Goal: Task Accomplishment & Management: Manage account settings

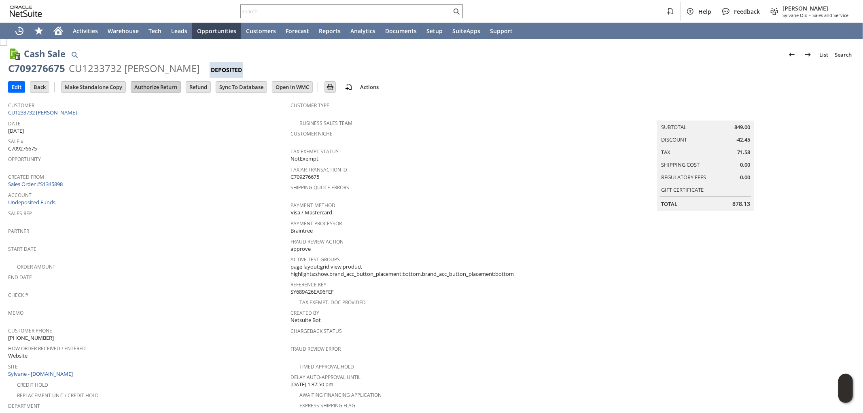
click at [159, 87] on input "Authorize Return" at bounding box center [155, 87] width 49 height 11
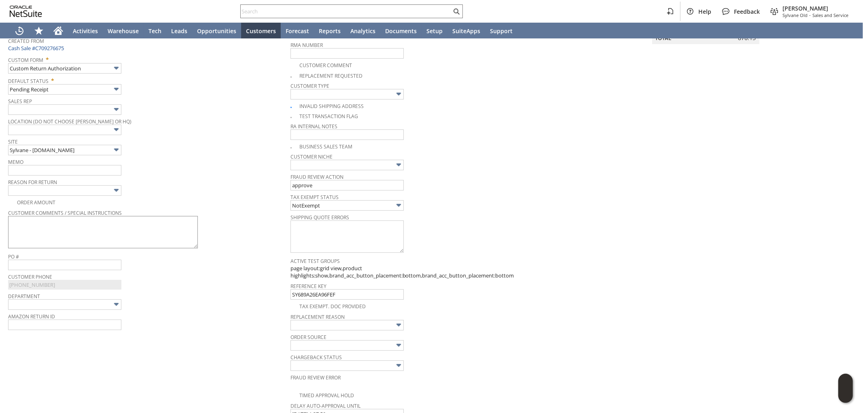
scroll to position [119, 0]
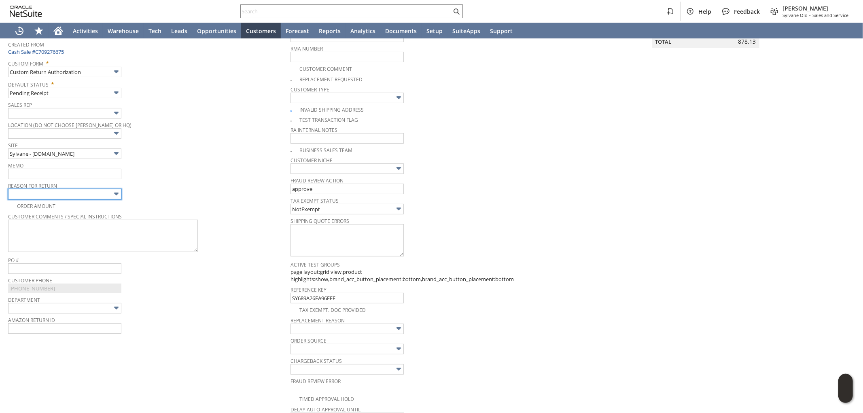
click at [106, 193] on input "text" at bounding box center [64, 194] width 113 height 11
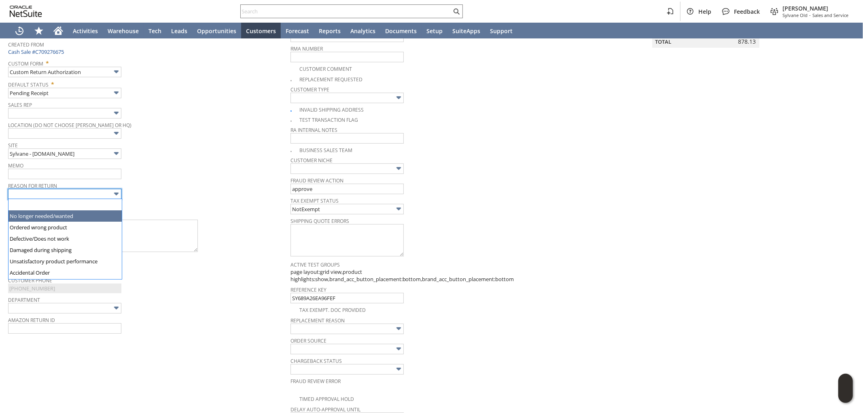
type input "No longer needed/wanted"
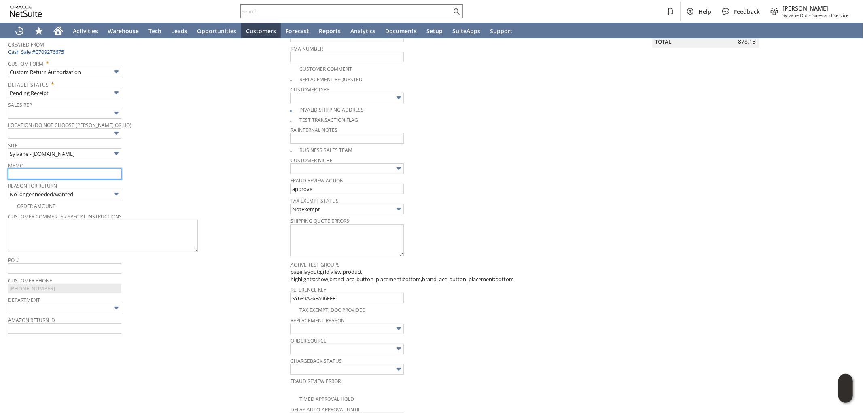
click at [78, 178] on input "text" at bounding box center [64, 174] width 113 height 11
type input "R"
type input "They received the replacement unit but decided to return it for refund"
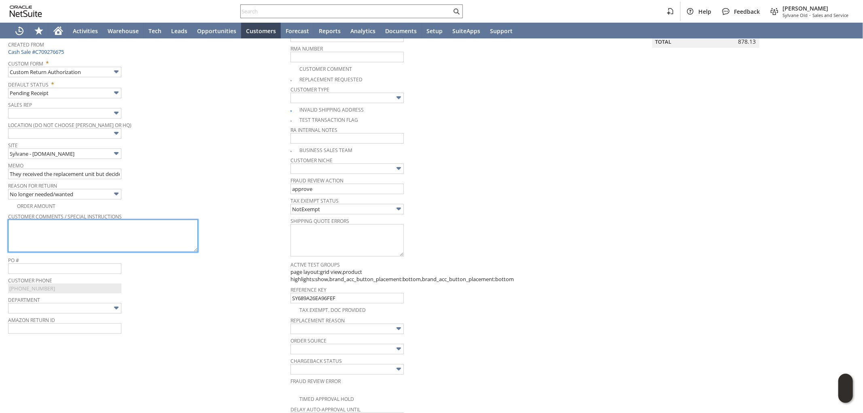
click at [93, 231] on textarea at bounding box center [103, 236] width 190 height 32
paste textarea "ealized that a canister vacuum is just too much hassle for us to move around ou…"
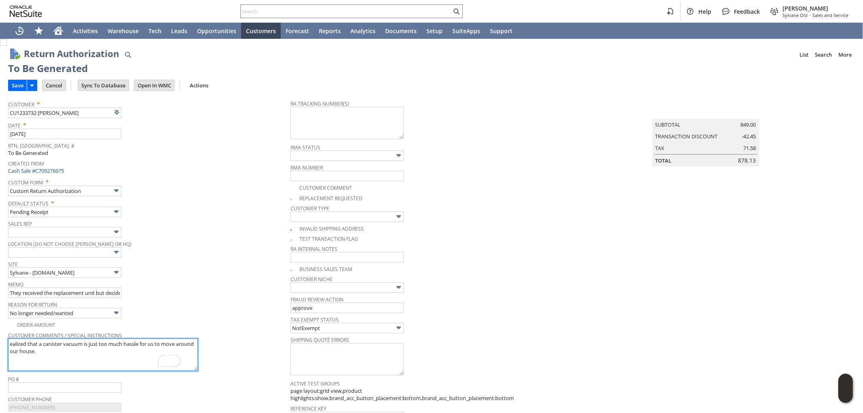
click at [10, 341] on textarea "ealized that a canister vacuum is just too much hassle for us to move around ou…" at bounding box center [103, 355] width 190 height 32
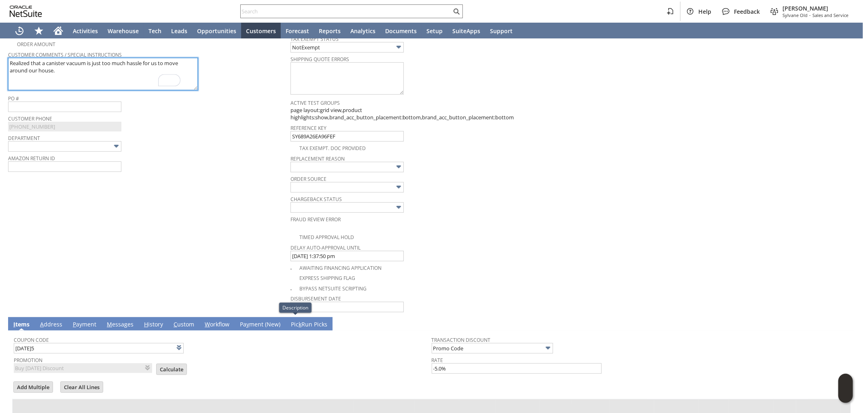
scroll to position [255, 0]
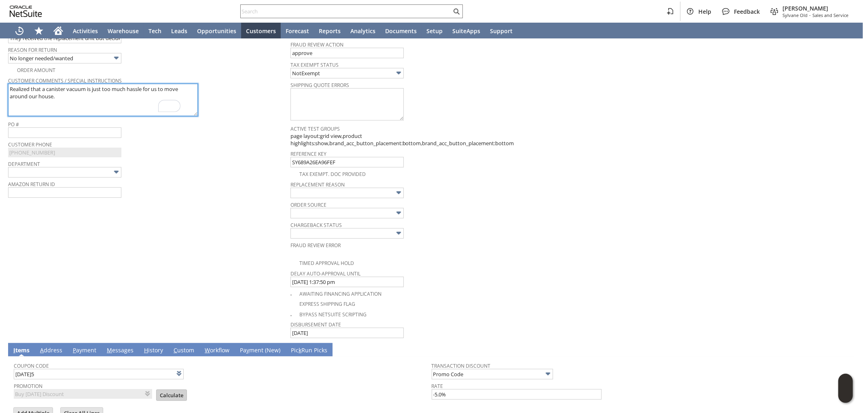
type textarea "Realized that a canister vacuum is just too much hassle for us to move around o…"
click at [165, 390] on input "Calculate" at bounding box center [172, 395] width 30 height 11
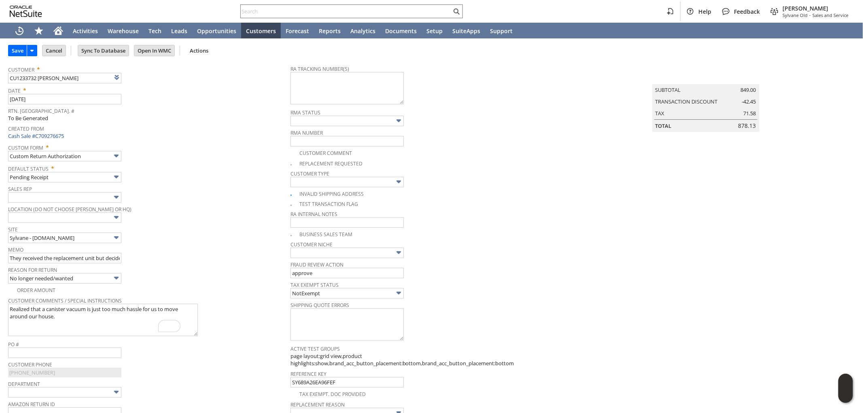
scroll to position [0, 0]
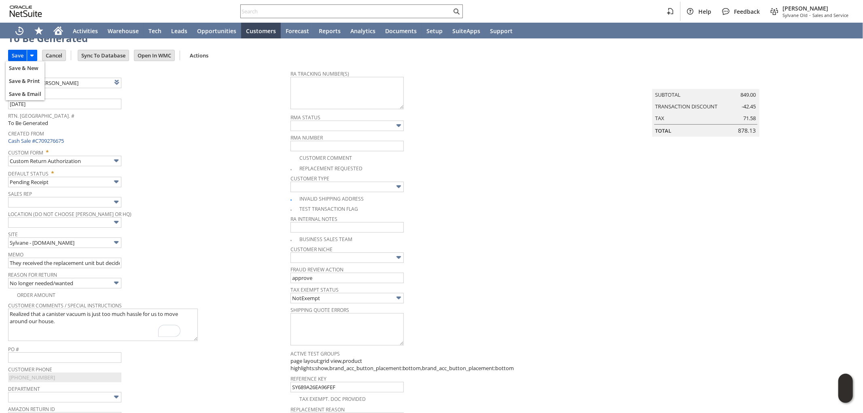
click at [17, 53] on input "Save" at bounding box center [17, 55] width 18 height 11
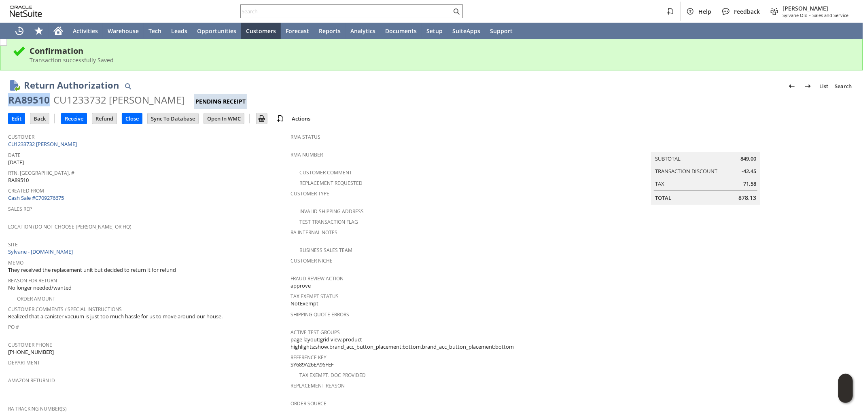
drag, startPoint x: 49, startPoint y: 102, endPoint x: 10, endPoint y: 103, distance: 38.8
click at [10, 103] on div "RA89510 CU1233732 Olutoyin Demuren Pending Receipt" at bounding box center [431, 101] width 847 height 16
copy div "RA89510"
click at [371, 8] on input "text" at bounding box center [346, 11] width 211 height 10
paste input "S1350258"
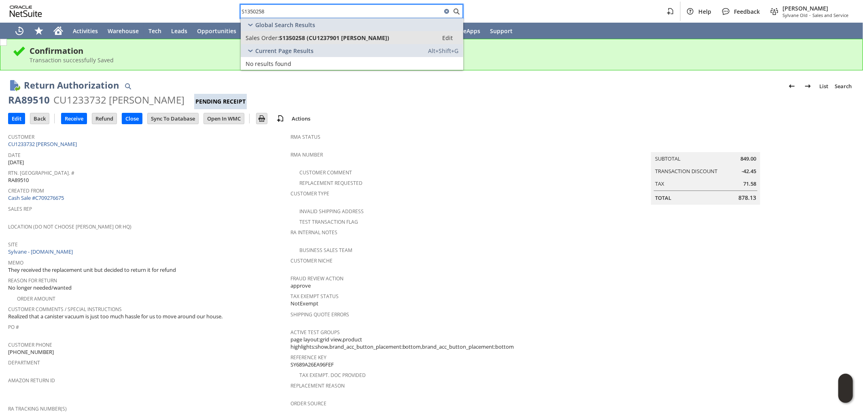
type input "S1350258"
click at [322, 34] on span "S1350258 (CU1237901 Arash Ouriel)" at bounding box center [334, 38] width 110 height 8
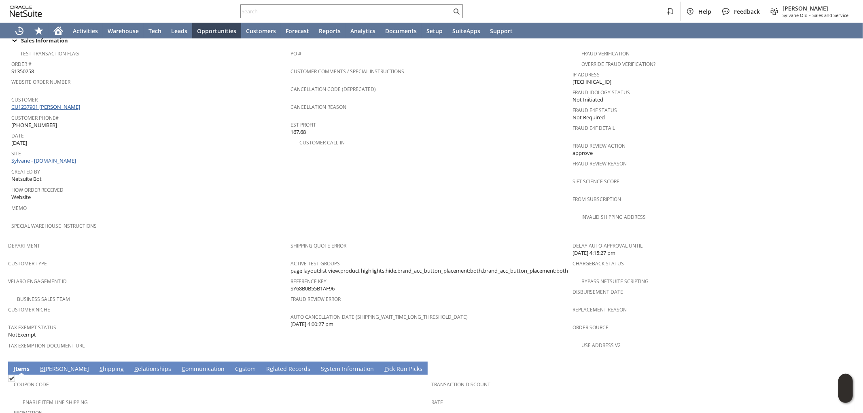
click at [59, 103] on link "CU1237901 Arash Ouriel" at bounding box center [46, 106] width 71 height 7
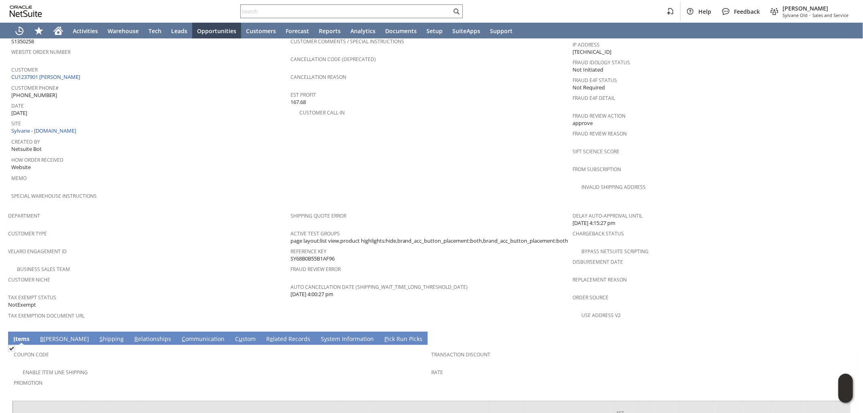
scroll to position [418, 0]
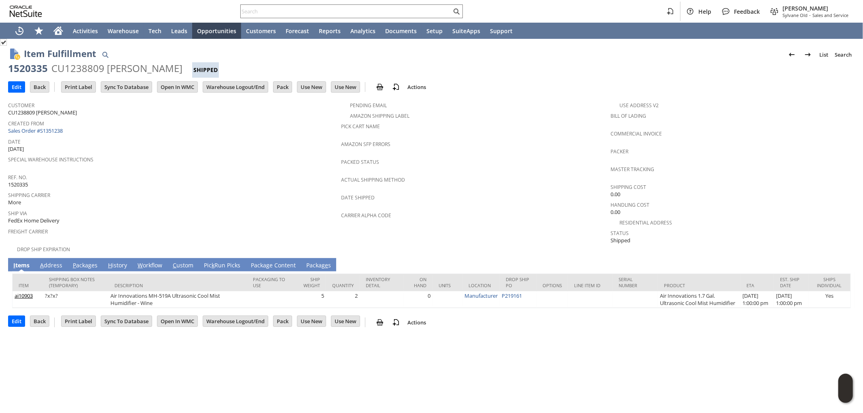
click at [83, 258] on td "P ackages" at bounding box center [85, 264] width 35 height 13
click at [83, 261] on link "P ackages" at bounding box center [85, 265] width 29 height 9
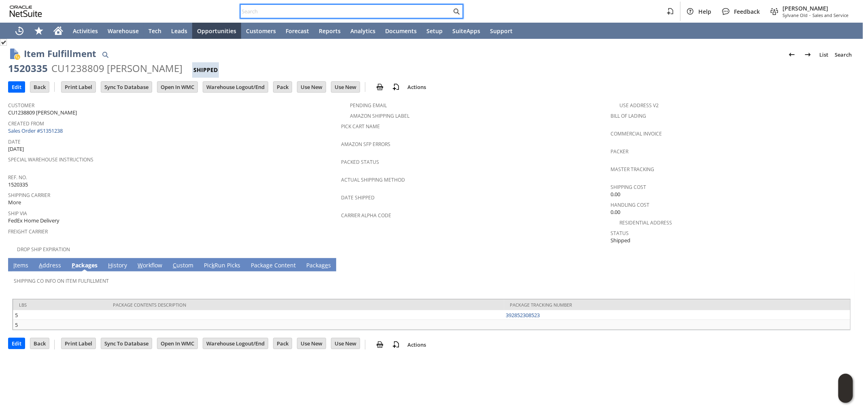
click at [414, 9] on input "text" at bounding box center [346, 11] width 211 height 10
paste input "sp1563"
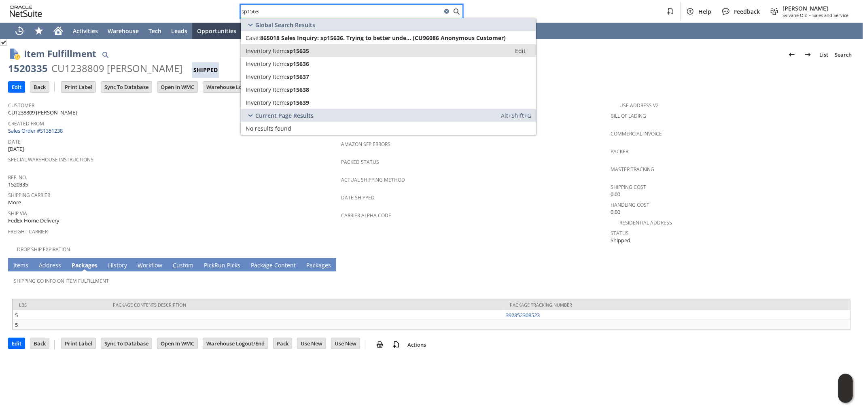
type input "sp1563"
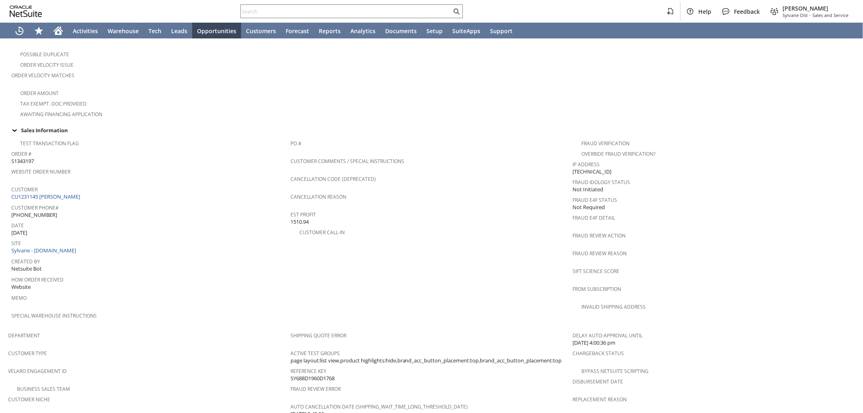
scroll to position [418, 0]
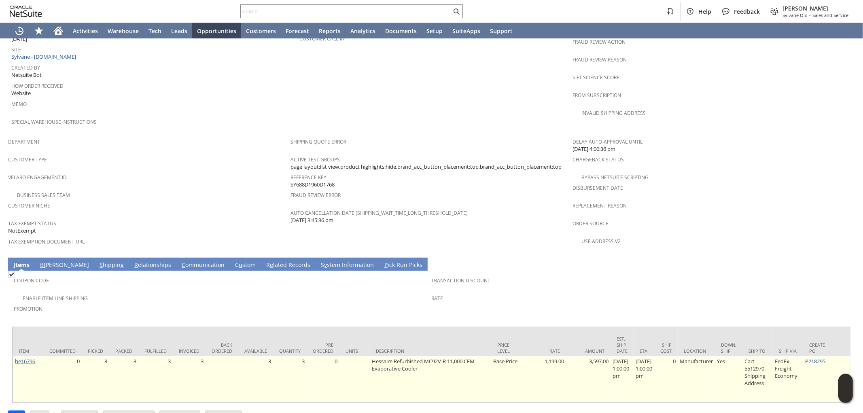
click at [30, 358] on link "he16796" at bounding box center [25, 361] width 20 height 7
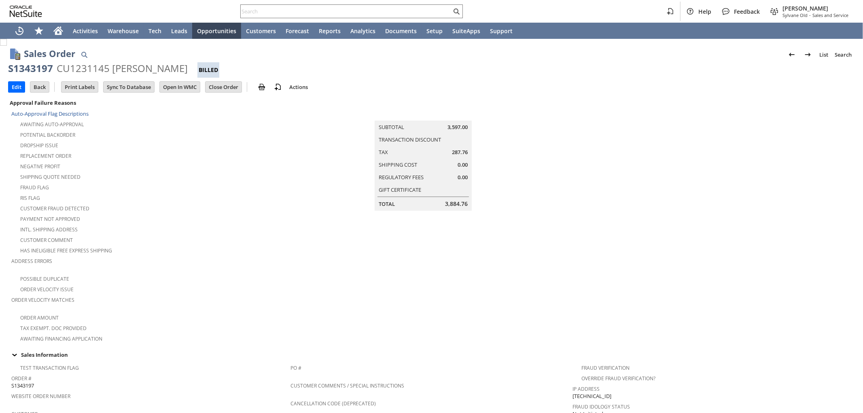
scroll to position [418, 0]
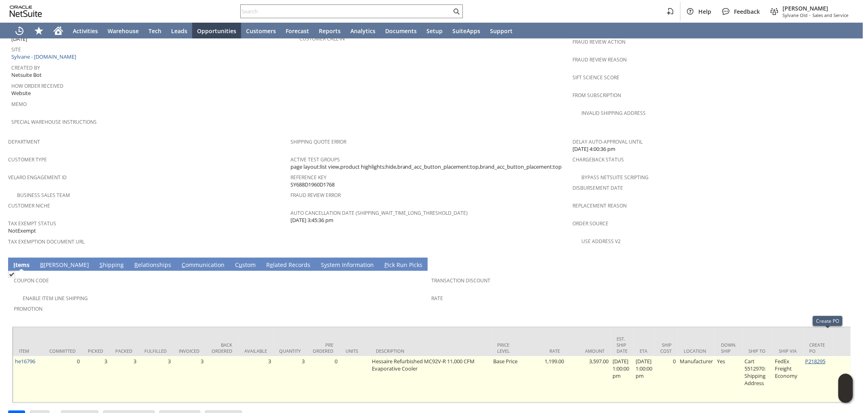
click at [825, 358] on link "P218295" at bounding box center [815, 361] width 20 height 7
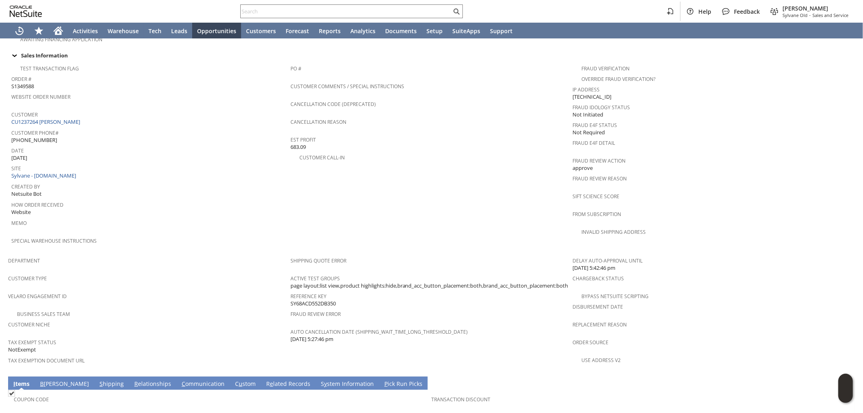
scroll to position [314, 0]
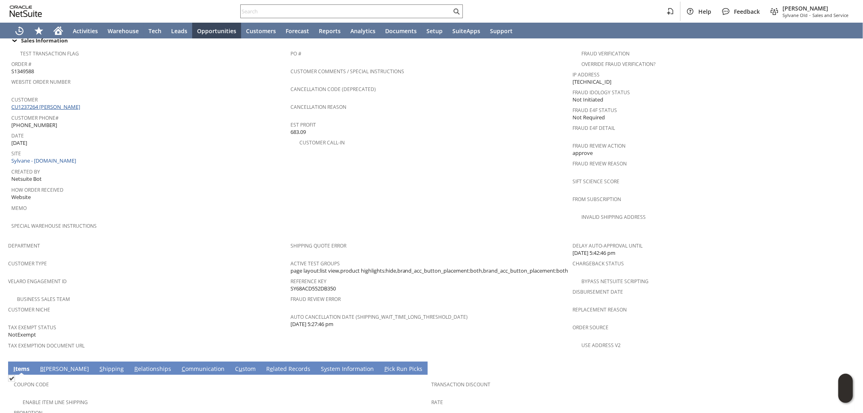
click at [73, 103] on link "CU1237264 [PERSON_NAME]" at bounding box center [46, 106] width 71 height 7
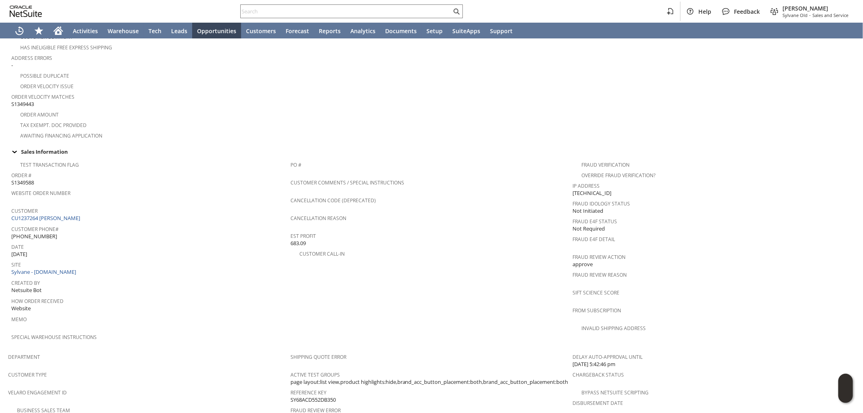
scroll to position [134, 0]
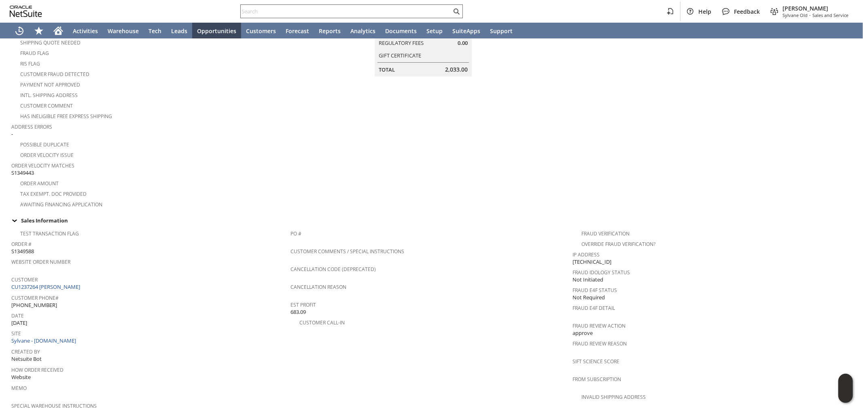
click at [336, 15] on input "text" at bounding box center [346, 11] width 211 height 10
paste input "CU1237285 Siyan Shaikh"
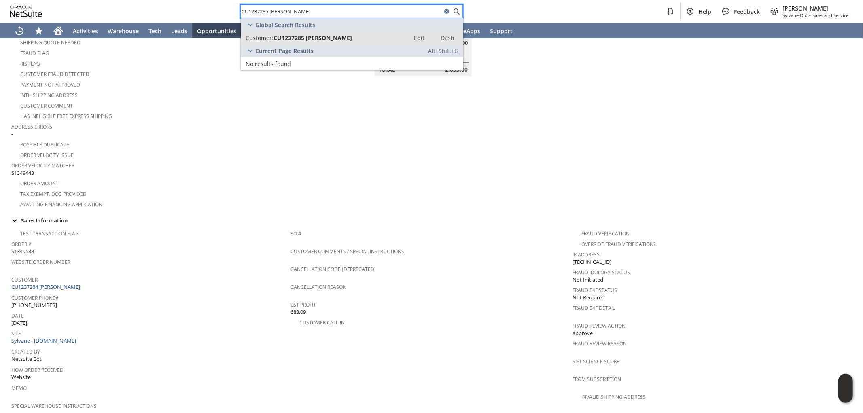
type input "CU1237285 Siyan Shaikh"
click at [318, 38] on span "CU1237285 Siyan Shaikh" at bounding box center [312, 38] width 78 height 8
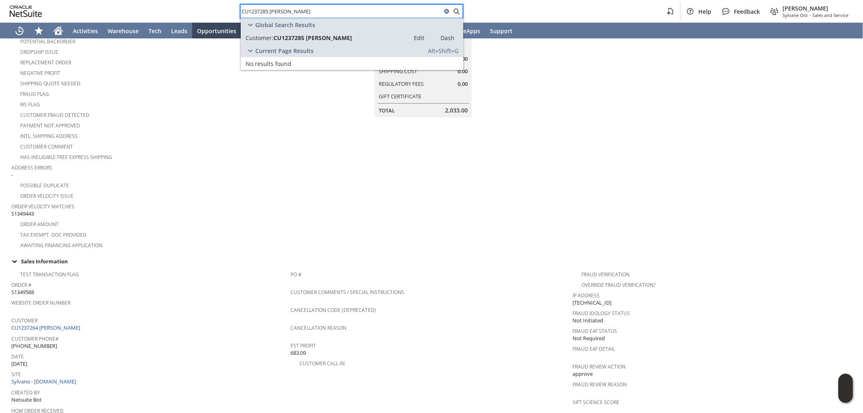
scroll to position [0, 0]
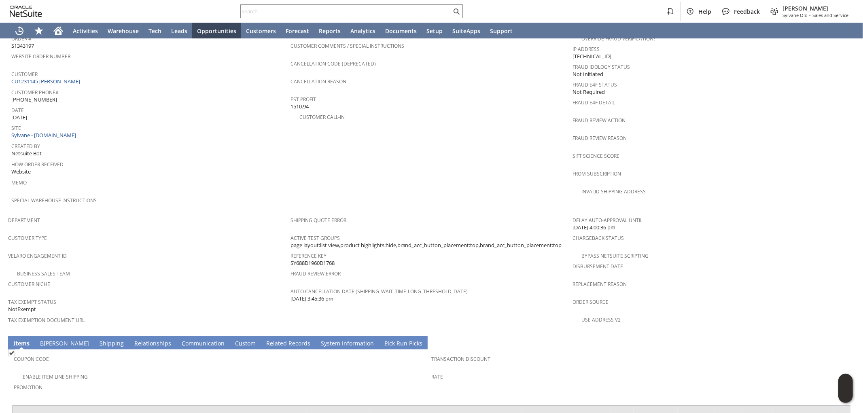
scroll to position [418, 0]
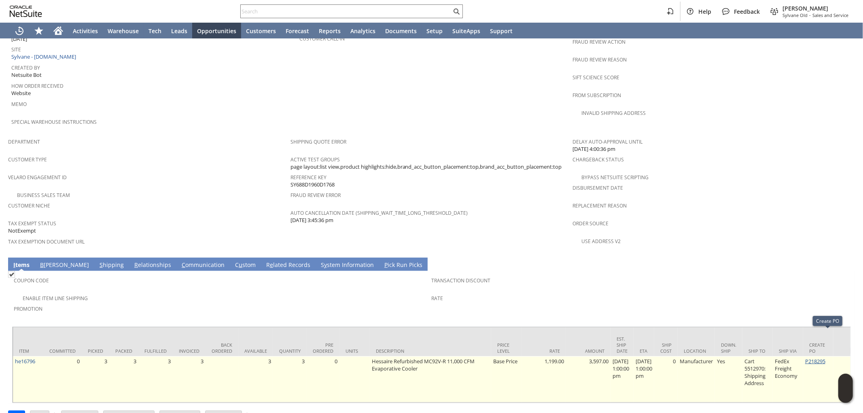
click at [825, 358] on link "P218295" at bounding box center [815, 361] width 20 height 7
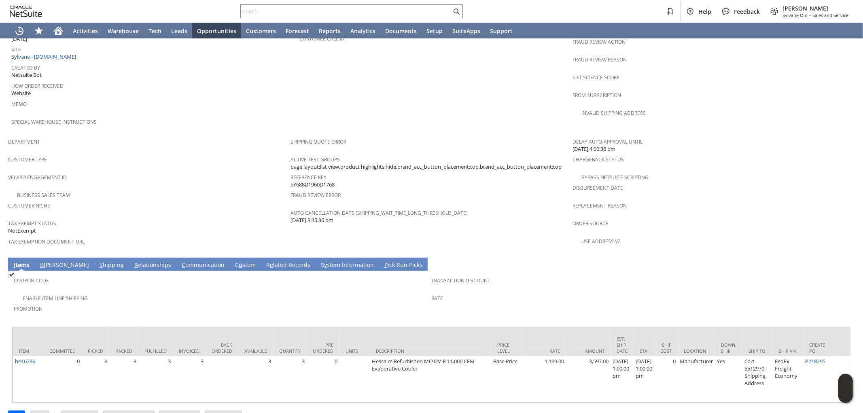
click at [343, 303] on div "Promotion" at bounding box center [221, 311] width 414 height 17
click at [355, 293] on div "Enable Item Line Shipping" at bounding box center [223, 298] width 418 height 10
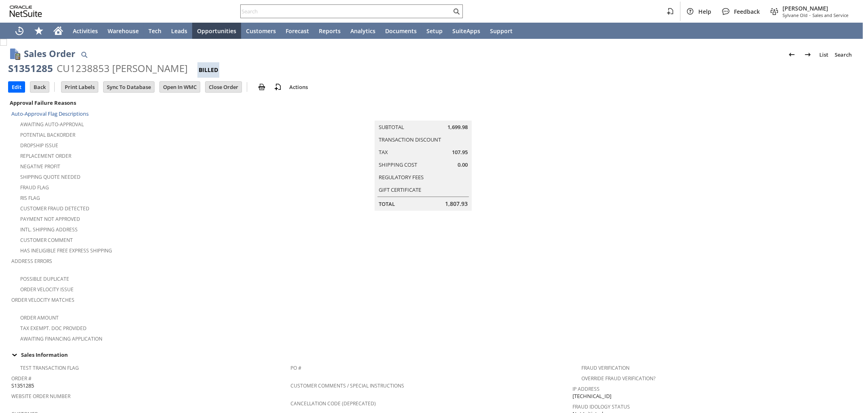
scroll to position [426, 0]
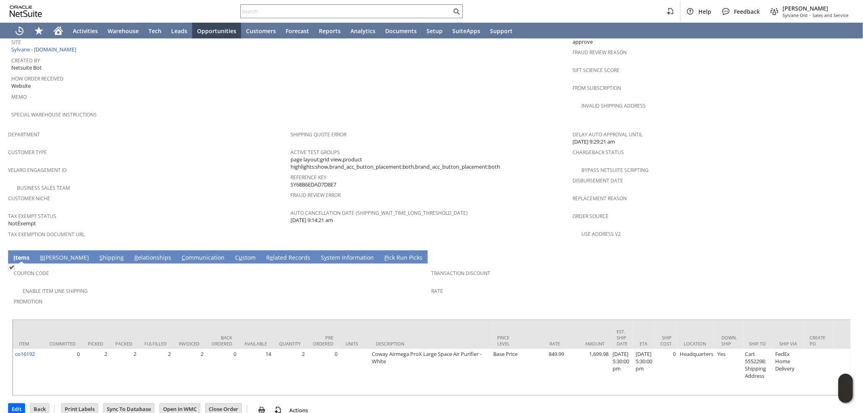
click at [98, 254] on link "S hipping" at bounding box center [112, 258] width 28 height 9
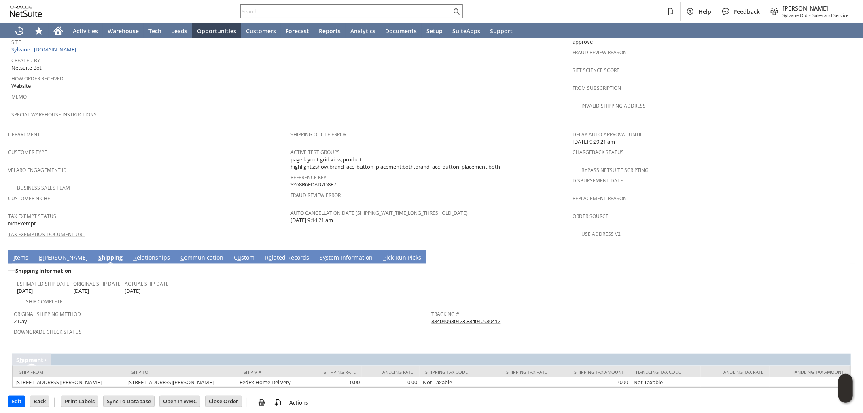
scroll to position [403, 0]
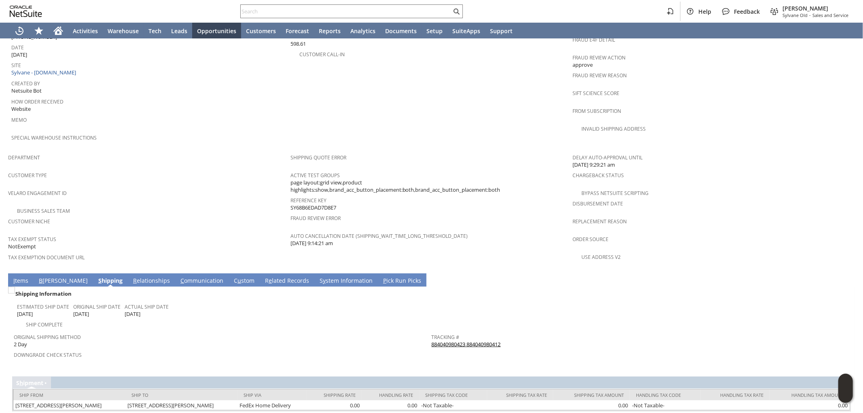
click at [466, 341] on link "884040980423 884040980412" at bounding box center [466, 344] width 69 height 7
click at [8, 273] on td "I tems" at bounding box center [20, 279] width 25 height 13
click at [17, 277] on link "I tems" at bounding box center [20, 281] width 19 height 9
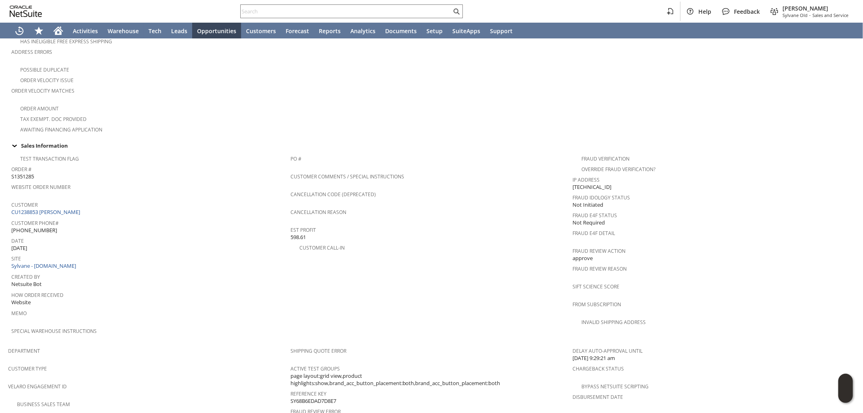
scroll to position [314, 0]
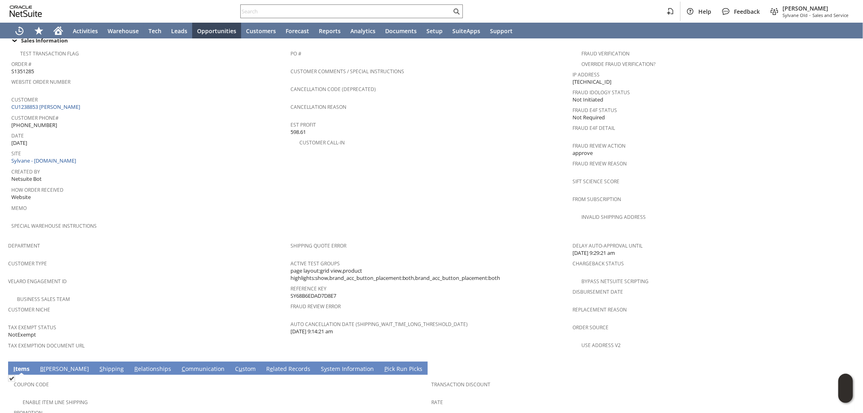
drag, startPoint x: 338, startPoint y: 273, endPoint x: 288, endPoint y: 276, distance: 49.4
click at [290, 283] on div "Reference Key SY68B6EDAD7D8E7" at bounding box center [429, 291] width 278 height 17
copy span "SY68B6EDAD7D8E7"
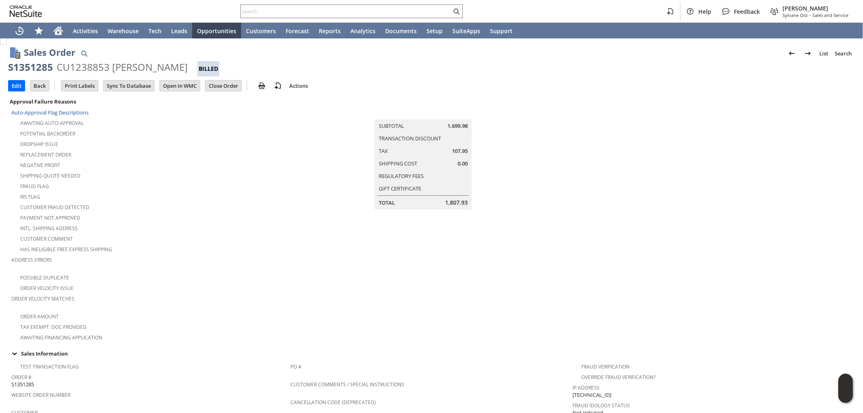
scroll to position [0, 0]
click at [369, 8] on input "text" at bounding box center [346, 11] width 211 height 10
paste input "SY6884E5A044A06"
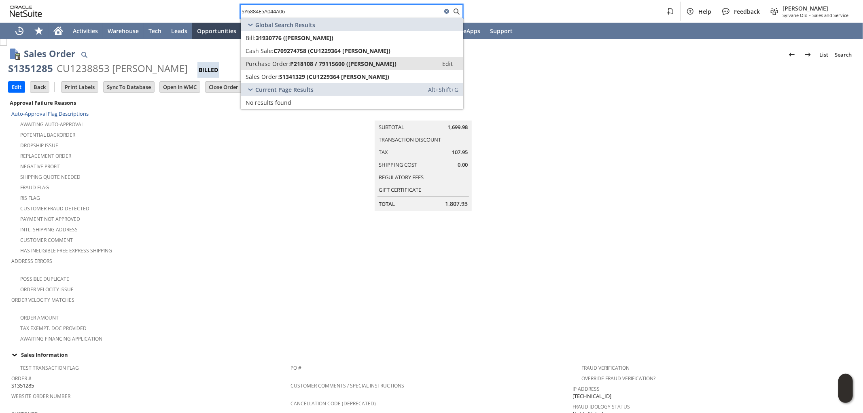
type input "SY6884E5A044A06"
click at [329, 60] on span "P218108 / 79115600 ([PERSON_NAME])" at bounding box center [343, 64] width 106 height 8
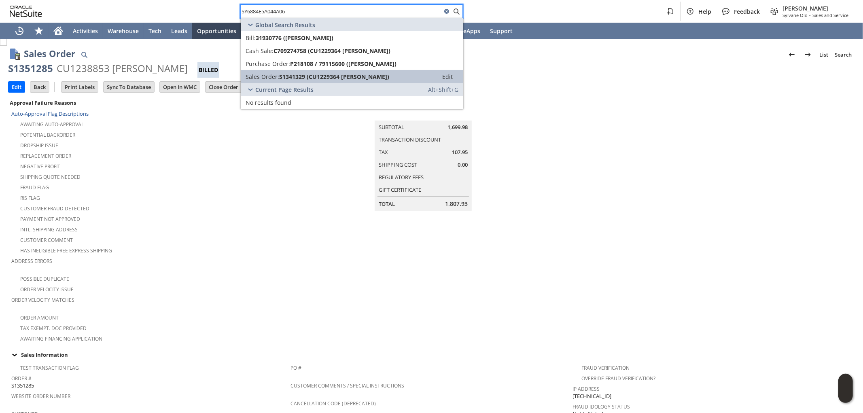
click at [329, 70] on link "Sales Order: S1341329 (CU1229364 [PERSON_NAME]) Edit" at bounding box center [352, 76] width 223 height 13
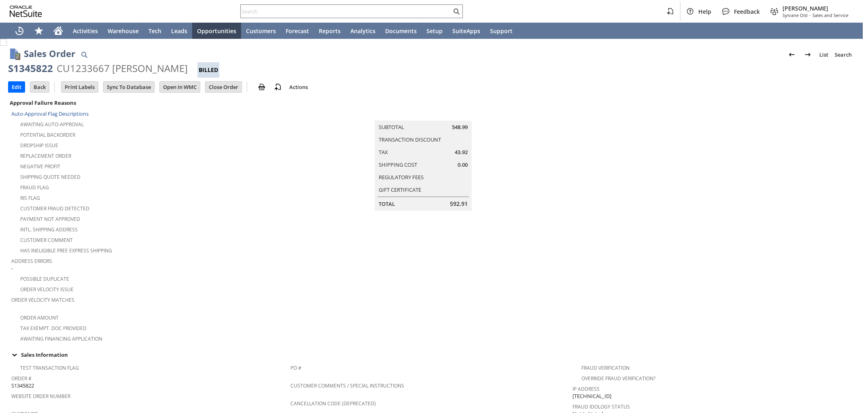
scroll to position [418, 0]
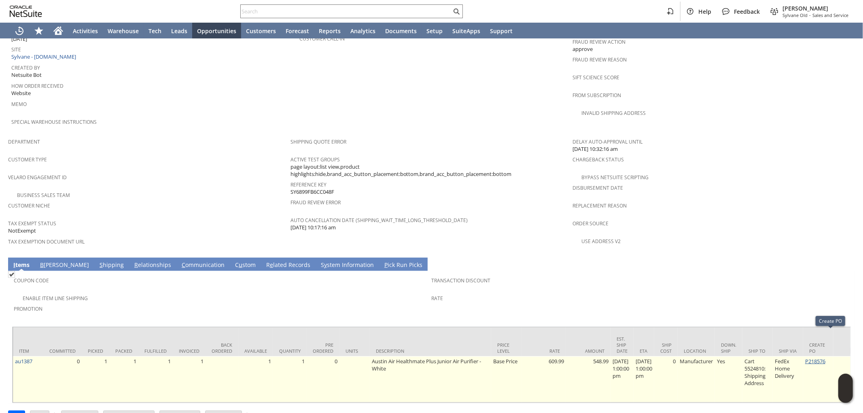
click at [825, 358] on link "P218576" at bounding box center [815, 361] width 20 height 7
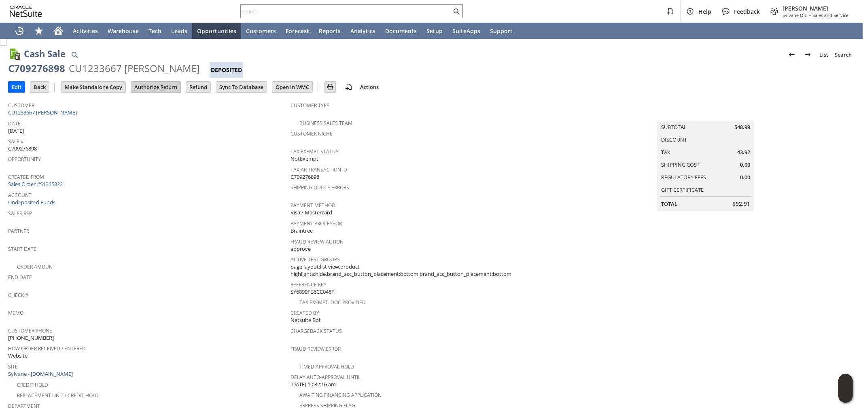
click at [153, 87] on input "Authorize Return" at bounding box center [155, 87] width 49 height 11
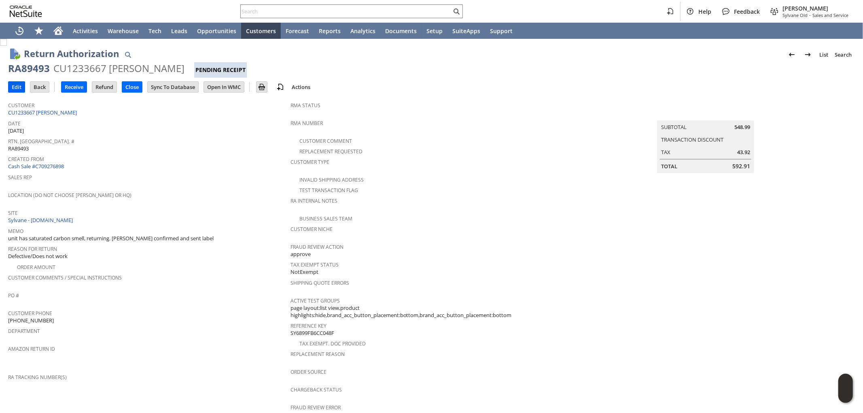
click at [11, 82] on input "Edit" at bounding box center [16, 87] width 16 height 11
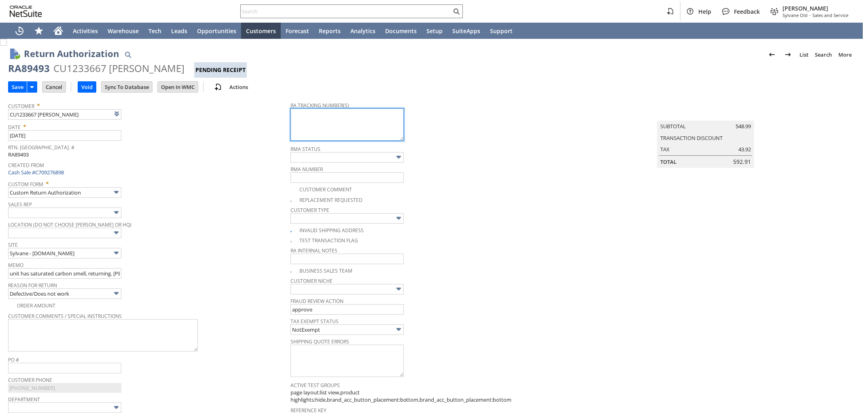
click at [350, 122] on textarea at bounding box center [346, 124] width 113 height 32
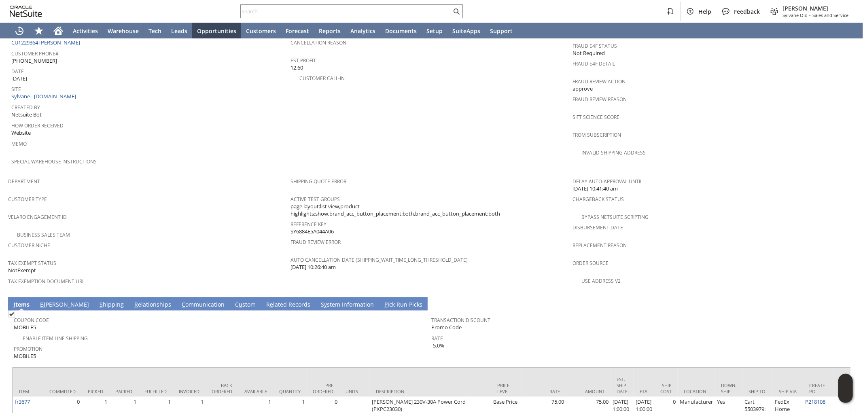
scroll to position [404, 0]
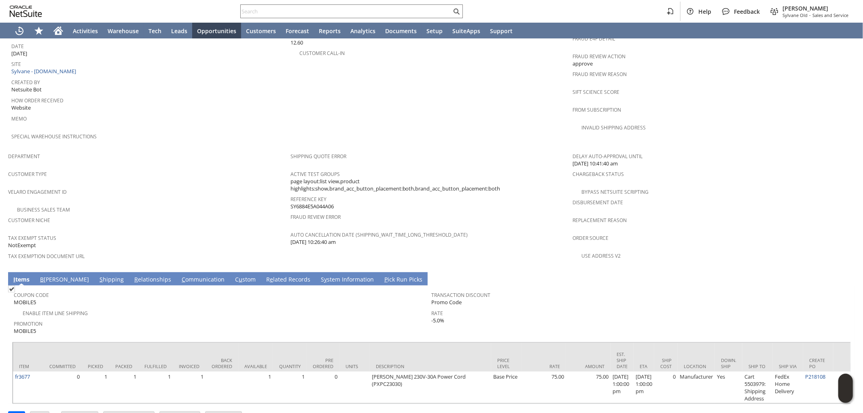
click at [180, 276] on link "C ommunication" at bounding box center [203, 280] width 47 height 9
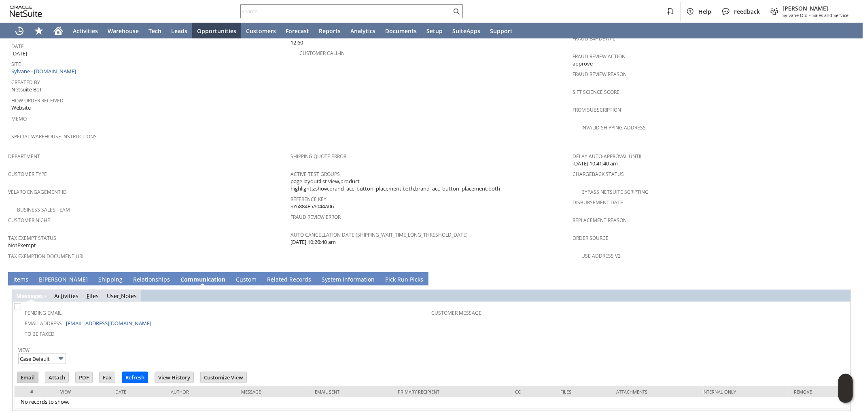
scroll to position [0, 0]
click at [30, 372] on input "Email" at bounding box center [27, 377] width 21 height 11
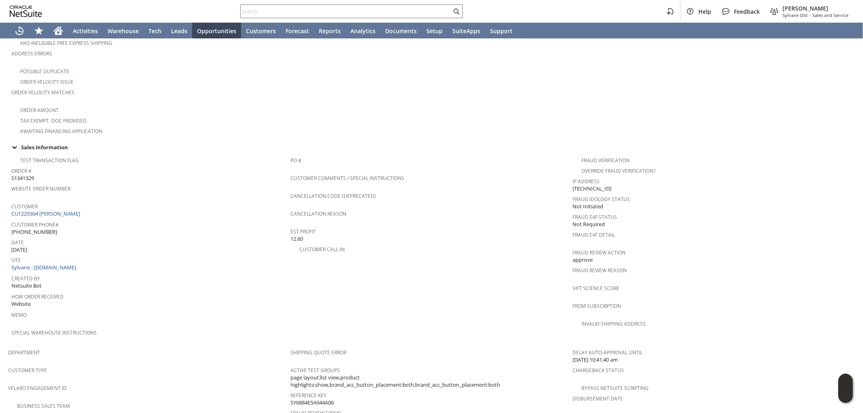
scroll to position [179, 0]
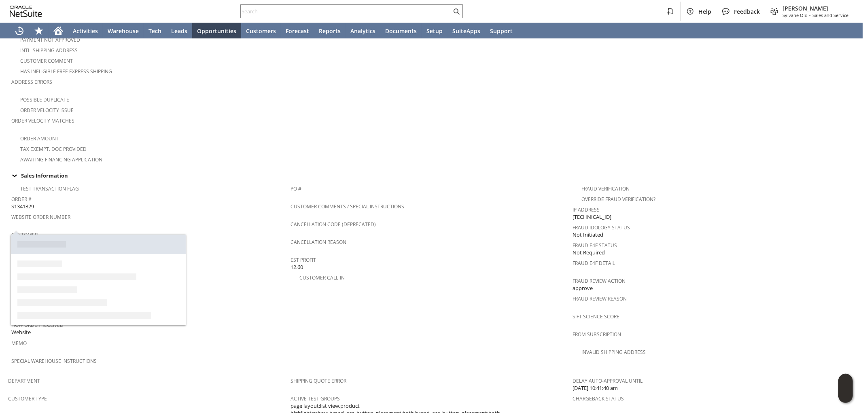
click at [52, 238] on link "CU1229364 Chris kozlowski" at bounding box center [46, 241] width 71 height 7
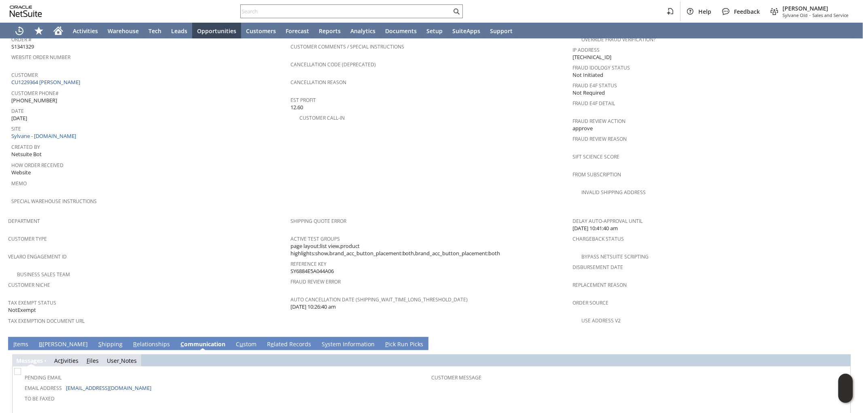
scroll to position [404, 0]
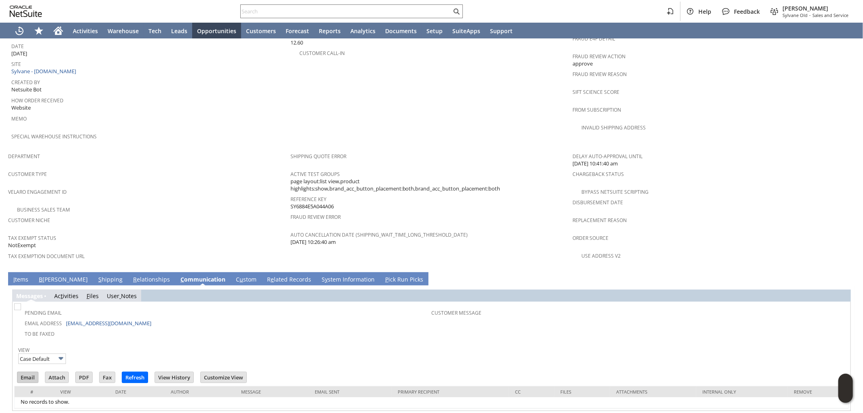
click at [33, 372] on input "Email" at bounding box center [27, 377] width 21 height 11
click at [19, 276] on link "I tems" at bounding box center [20, 280] width 19 height 9
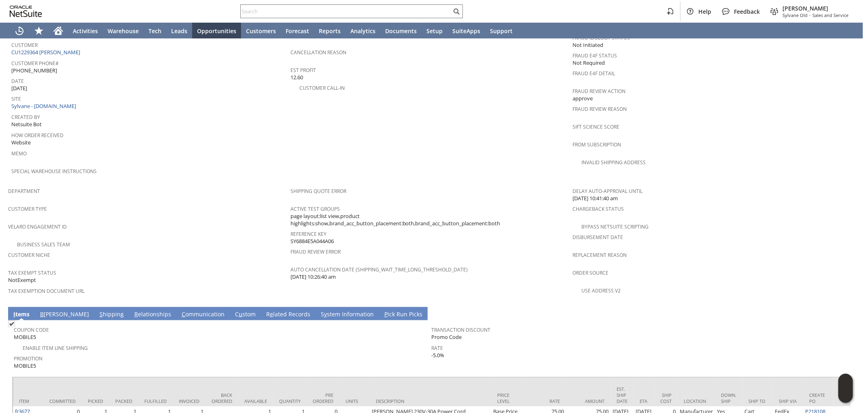
scroll to position [224, 0]
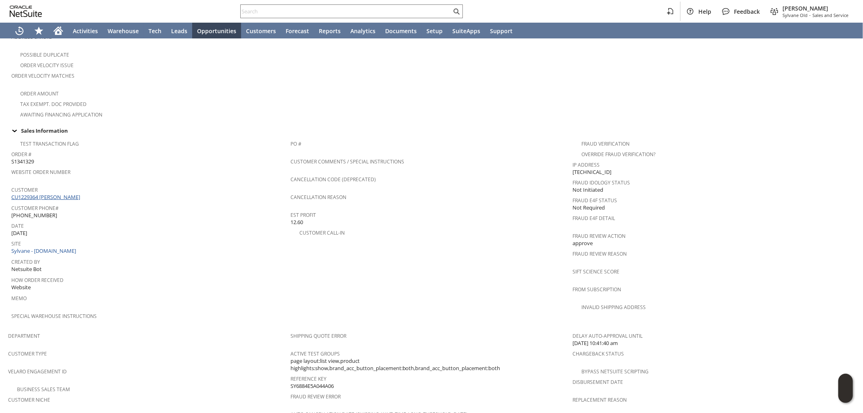
click at [59, 193] on link "CU1229364 Chris kozlowski" at bounding box center [46, 196] width 71 height 7
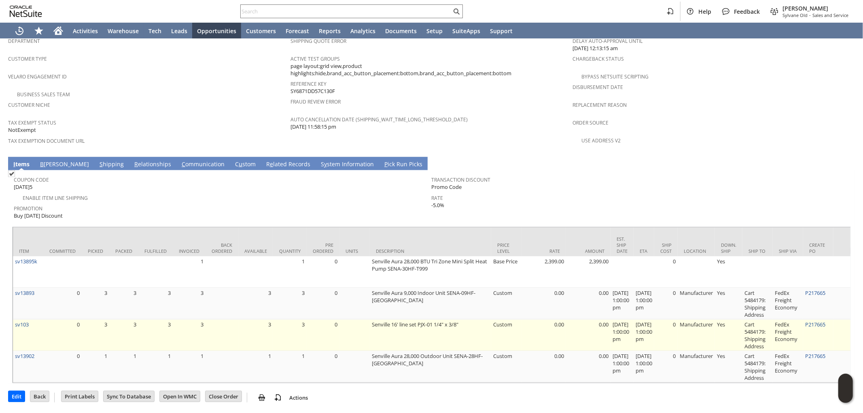
scroll to position [541, 0]
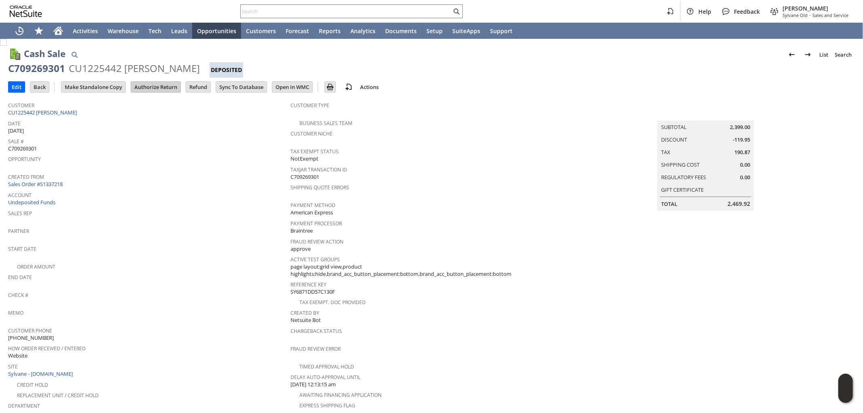
click at [165, 88] on input "Authorize Return" at bounding box center [155, 87] width 49 height 11
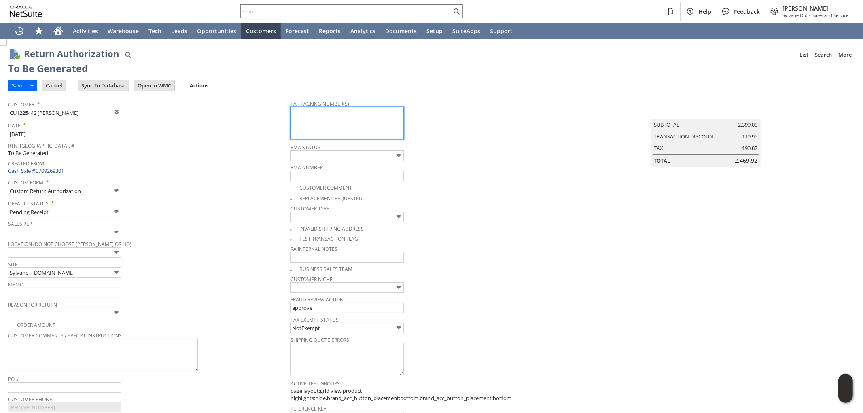
click at [341, 132] on textarea at bounding box center [346, 123] width 113 height 32
paste textarea "5206341011"
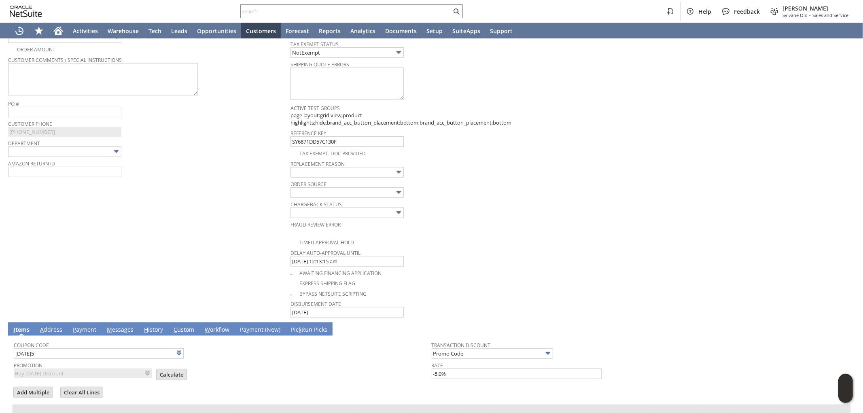
scroll to position [135, 0]
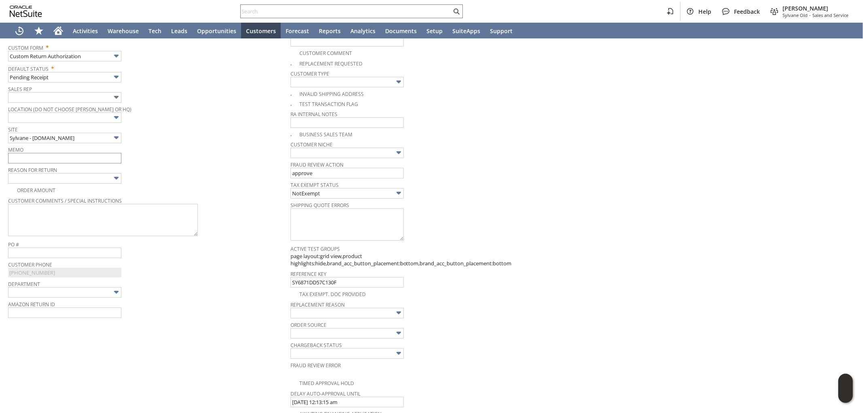
type textarea "5206341011 - returned to manuf for refund"
click at [72, 157] on input "text" at bounding box center [64, 158] width 113 height 11
drag, startPoint x: 31, startPoint y: 157, endPoint x: 0, endPoint y: 154, distance: 31.3
click at [0, 154] on div "Return Authorization List Search More Add To Shortcuts To Be Generated Go Save …" at bounding box center [431, 331] width 863 height 854
type input "Refund once credit received"
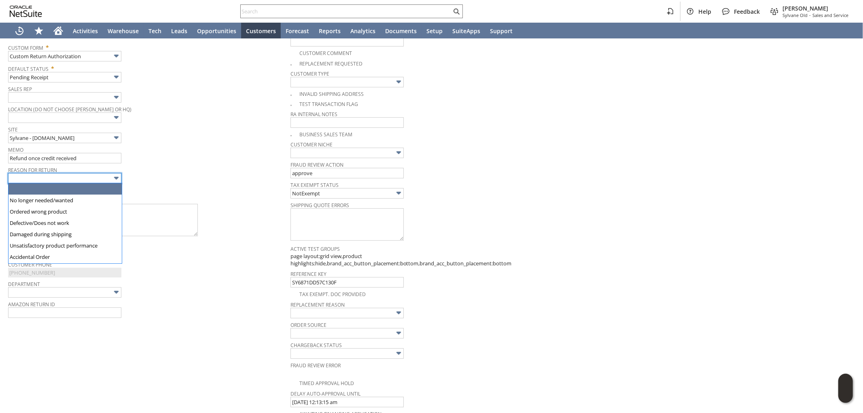
click at [32, 182] on body "Help Feedback Mark Neri Sylvane Old - Sales and Service Activities Warehouse Te…" at bounding box center [431, 206] width 863 height 413
type input "No longer needed/wanted"
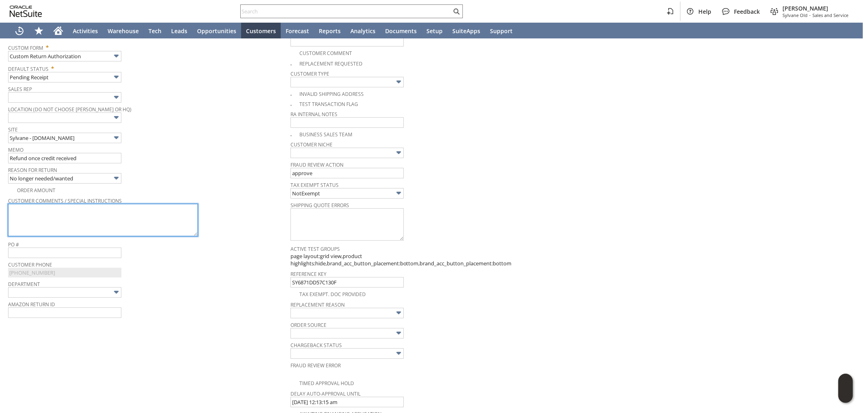
click at [110, 220] on textarea at bounding box center [103, 220] width 190 height 32
paste textarea "5206341011"
click at [95, 210] on textarea "returned to manuf 5206341011 - FEdEx" at bounding box center [103, 220] width 190 height 32
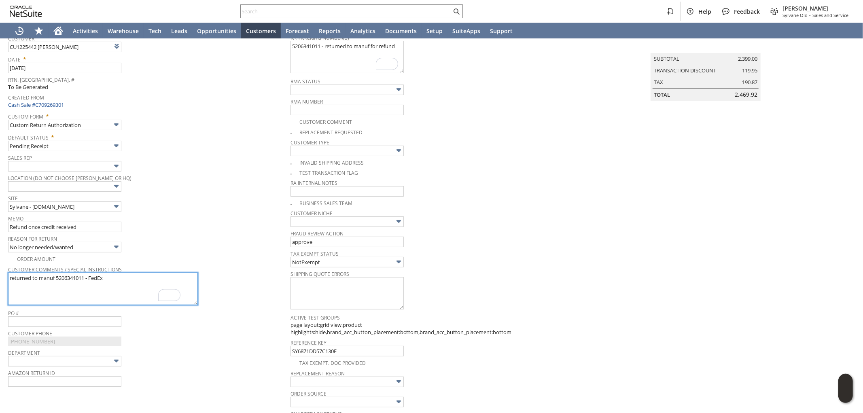
scroll to position [0, 0]
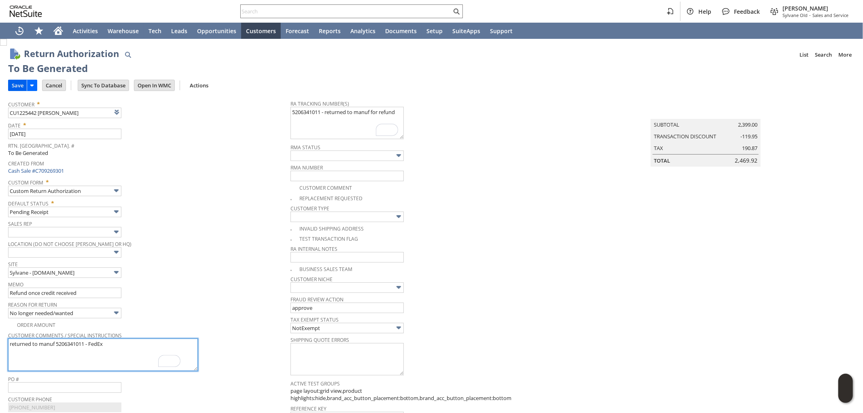
type textarea "returned to manuf 5206341011 - FedEx"
click at [17, 86] on input "Save" at bounding box center [17, 85] width 18 height 11
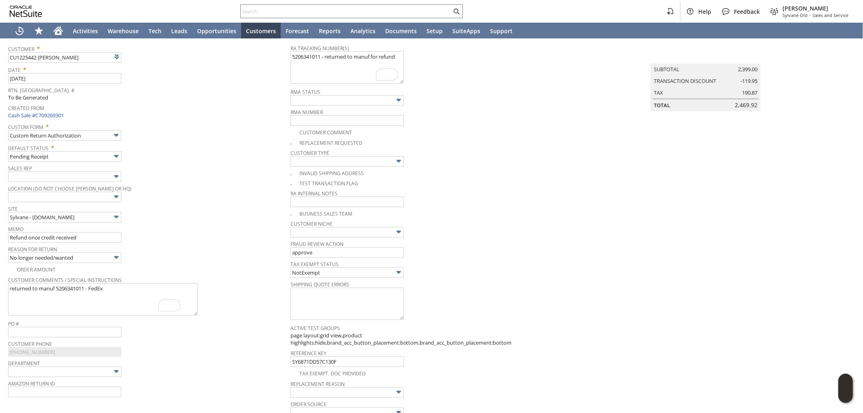
scroll to position [225, 0]
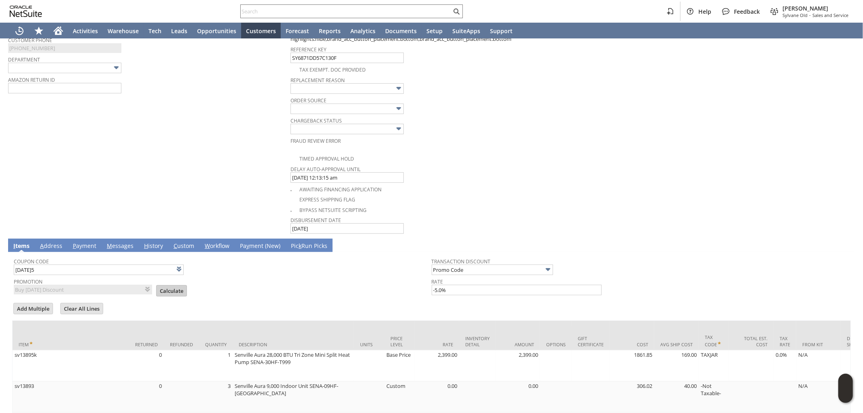
click at [168, 286] on input "Calculate" at bounding box center [172, 291] width 30 height 11
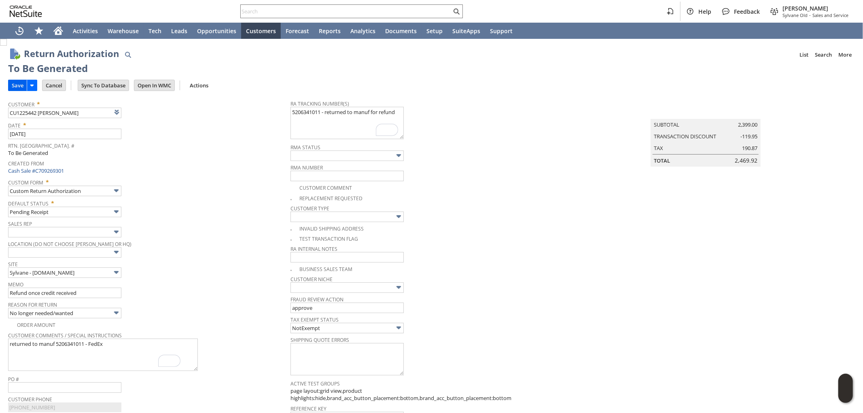
click at [18, 88] on input "Save" at bounding box center [17, 85] width 18 height 11
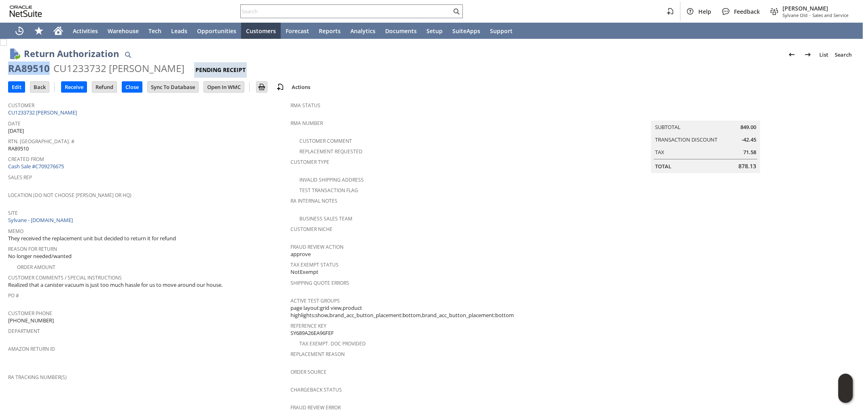
drag, startPoint x: 49, startPoint y: 70, endPoint x: 2, endPoint y: 69, distance: 47.7
click at [2, 69] on div "Return Authorization List Search RA89510 CU1233732 [PERSON_NAME] Pending Receip…" at bounding box center [431, 353] width 863 height 628
copy div "RA89510"
click at [17, 87] on input "Edit" at bounding box center [16, 87] width 16 height 11
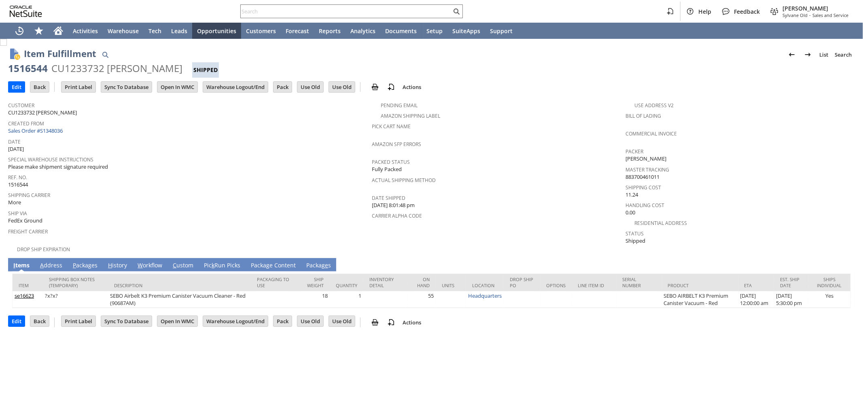
click at [55, 261] on link "A ddress" at bounding box center [51, 265] width 26 height 9
click at [49, 261] on link "A ddress" at bounding box center [51, 265] width 26 height 9
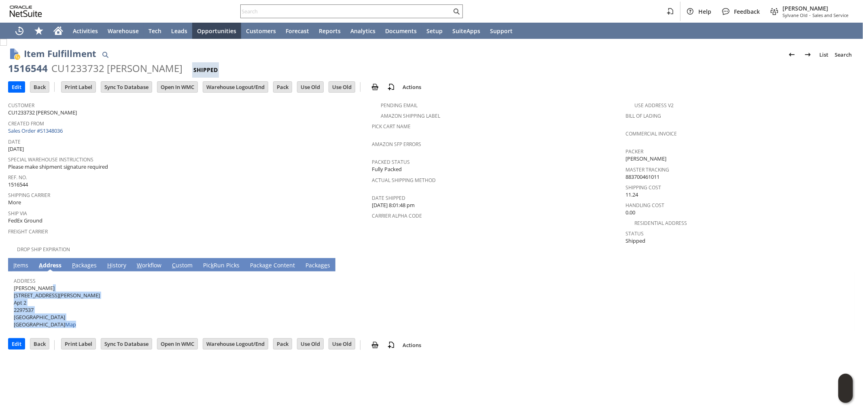
drag, startPoint x: 61, startPoint y: 281, endPoint x: 19, endPoint y: 280, distance: 41.7
click at [21, 281] on div "Address Olutoyin Demuren 1446 Dean Street Apt 2 2297537 Brooklyn NY 11213 Unite…" at bounding box center [429, 301] width 831 height 53
click at [14, 284] on span "Olutoyin Demuren 1446 Dean Street Apt 2 2297537 Brooklyn NY 11213 United States…" at bounding box center [57, 306] width 86 height 44
drag, startPoint x: 14, startPoint y: 280, endPoint x: 55, endPoint y: 281, distance: 40.9
click at [55, 284] on span "Olutoyin Demuren 1446 Dean Street Apt 2 2297537 Brooklyn NY 11213 United States…" at bounding box center [57, 306] width 86 height 44
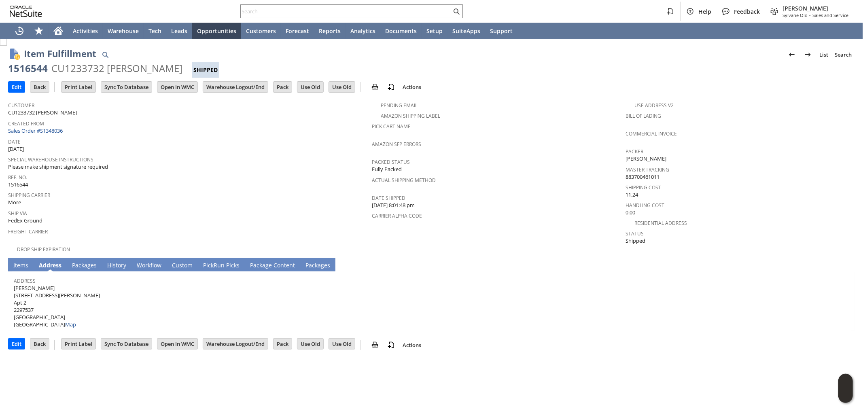
copy span "[PERSON_NAME]"
drag, startPoint x: 58, startPoint y: 288, endPoint x: 14, endPoint y: 289, distance: 43.7
click at [14, 289] on span "Olutoyin Demuren 1446 Dean Street Apt 2 2297537 Brooklyn NY 11213 United States…" at bounding box center [57, 306] width 86 height 44
copy span "1446 Dean Street"
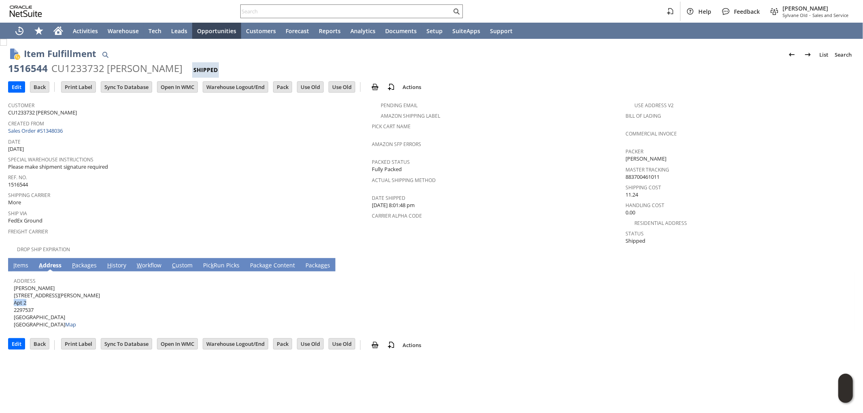
drag, startPoint x: 23, startPoint y: 295, endPoint x: 24, endPoint y: 285, distance: 9.7
click at [14, 294] on span "Olutoyin Demuren 1446 Dean Street Apt 2 2297537 Brooklyn NY 11213 United States…" at bounding box center [57, 306] width 86 height 44
copy span "Apt 2"
click at [61, 310] on div "Address Olutoyin Demuren 1446 Dean Street Apt 2 2297537 Brooklyn NY 11213 Unite…" at bounding box center [429, 301] width 831 height 53
click at [47, 308] on span "Olutoyin Demuren 1446 Dean Street Apt 2 2297537 Brooklyn NY 11213 United States…" at bounding box center [57, 306] width 86 height 44
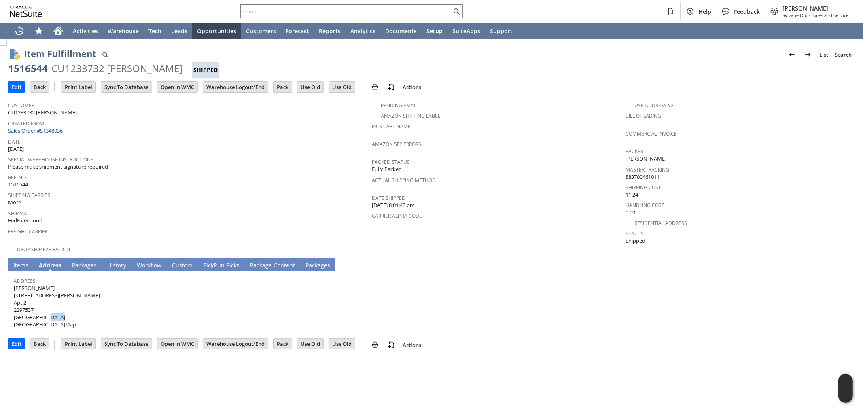
drag, startPoint x: 60, startPoint y: 308, endPoint x: 46, endPoint y: 285, distance: 26.9
click at [46, 307] on span "Olutoyin Demuren 1446 Dean Street Apt 2 2297537 Brooklyn NY 11213 United States…" at bounding box center [57, 306] width 86 height 44
copy span "11213"
click at [23, 261] on link "I tems" at bounding box center [20, 265] width 19 height 9
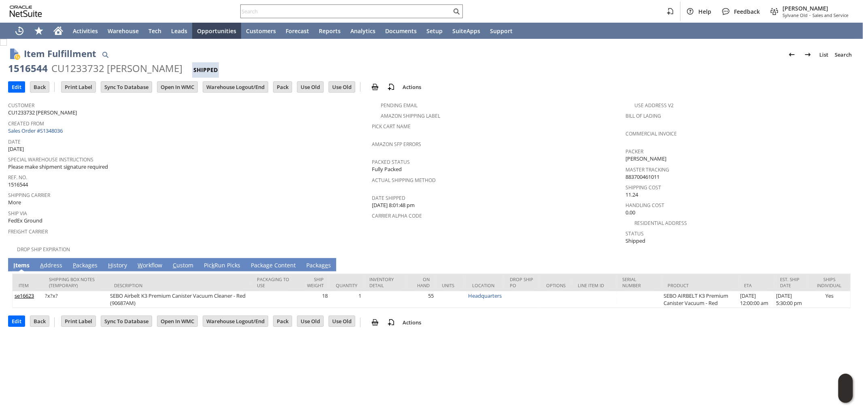
click at [52, 261] on link "A ddress" at bounding box center [51, 265] width 26 height 9
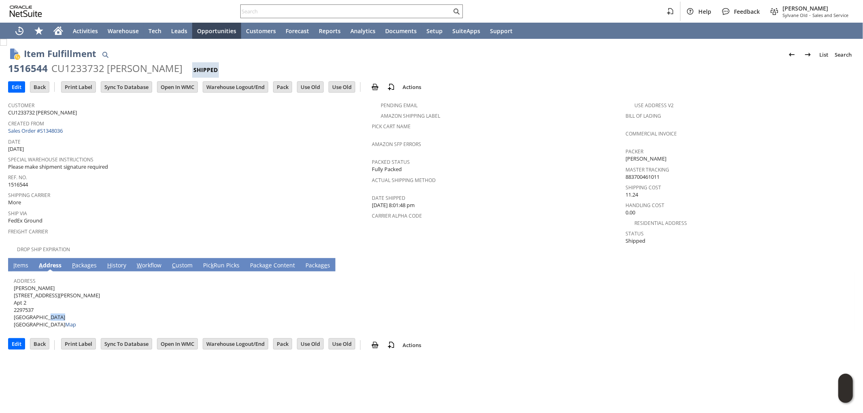
click at [25, 261] on link "I tems" at bounding box center [20, 265] width 19 height 9
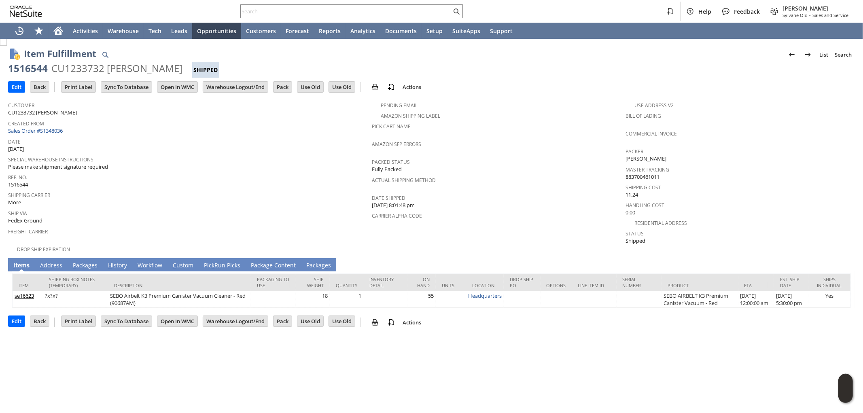
click at [54, 261] on link "A ddress" at bounding box center [51, 265] width 26 height 9
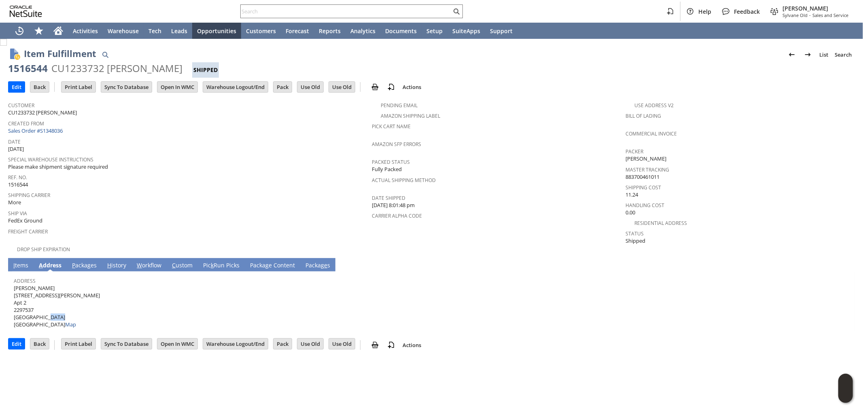
drag, startPoint x: 59, startPoint y: 280, endPoint x: 15, endPoint y: 280, distance: 44.9
click at [15, 284] on span "Olutoyin Demuren 1446 Dean Street Apt 2 2297537 Brooklyn NY 11213 United States…" at bounding box center [57, 306] width 86 height 44
copy span "Olutoyin Demuren"
drag, startPoint x: 56, startPoint y: 288, endPoint x: 14, endPoint y: 288, distance: 41.7
click at [14, 288] on span "Olutoyin Demuren 1446 Dean Street Apt 2 2297537 Brooklyn NY 11213 United States…" at bounding box center [57, 306] width 86 height 44
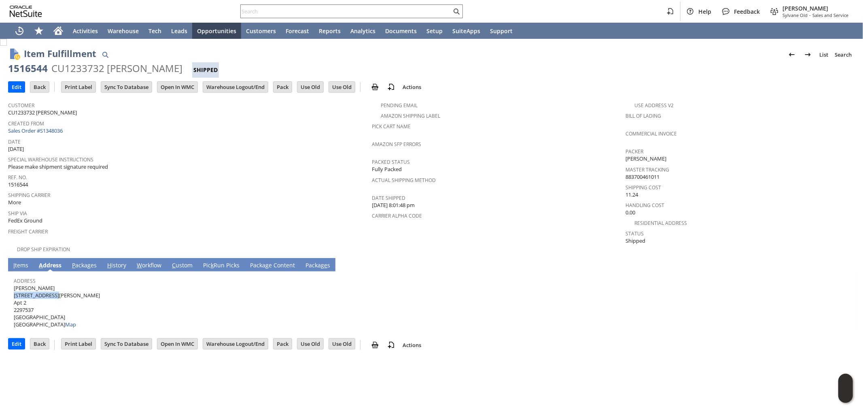
copy span "1446 Dean Street"
drag, startPoint x: 27, startPoint y: 294, endPoint x: 14, endPoint y: 294, distance: 13.0
click at [14, 294] on span "Olutoyin Demuren 1446 Dean Street Apt 2 2297537 Brooklyn NY 11213 United States…" at bounding box center [57, 306] width 86 height 44
copy span "Apt 2"
drag, startPoint x: 46, startPoint y: 307, endPoint x: 218, endPoint y: 240, distance: 185.2
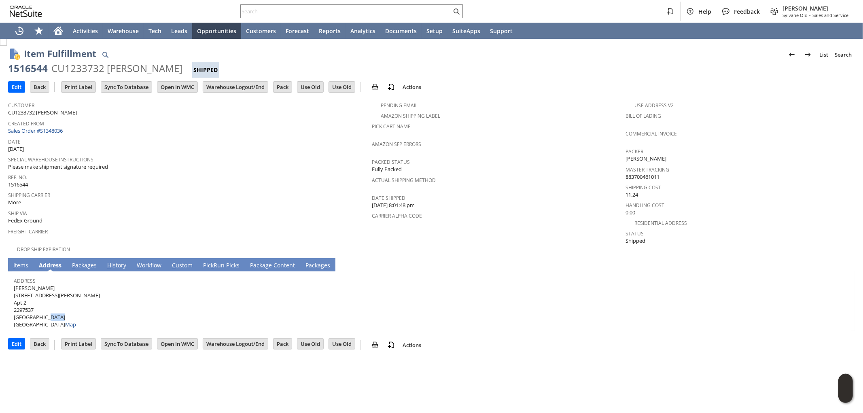
click at [61, 307] on div "Address Olutoyin Demuren 1446 Dean Street Apt 2 2297537 Brooklyn NY 11213 Unite…" at bounding box center [429, 301] width 831 height 53
copy span "11213 United States Map"
click at [50, 305] on span "Olutoyin Demuren 1446 Dean Street Apt 2 2297537 Brooklyn NY 11213 United States…" at bounding box center [57, 306] width 86 height 44
drag, startPoint x: 46, startPoint y: 307, endPoint x: 60, endPoint y: 306, distance: 14.2
click at [60, 306] on span "Olutoyin Demuren 1446 Dean Street Apt 2 2297537 Brooklyn NY 11213 United States…" at bounding box center [57, 306] width 86 height 44
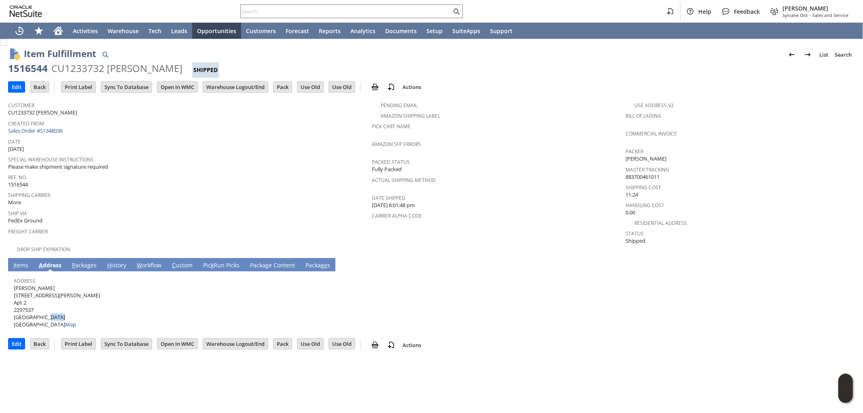
copy span "11213"
click at [91, 261] on link "P ackages" at bounding box center [84, 265] width 29 height 9
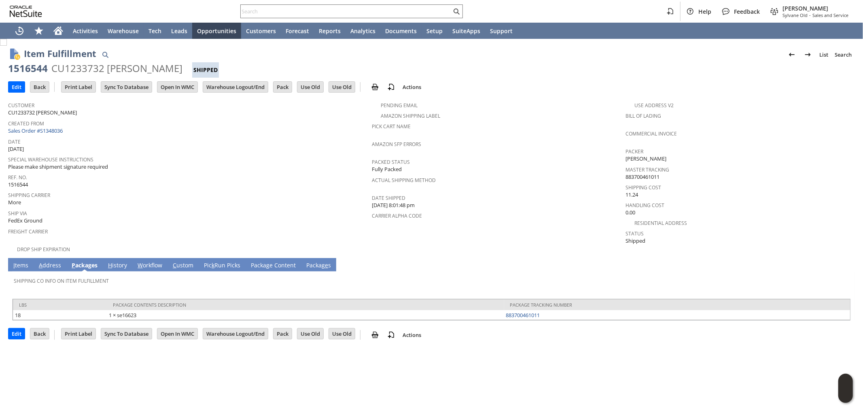
click at [13, 261] on span "I" at bounding box center [14, 265] width 2 height 8
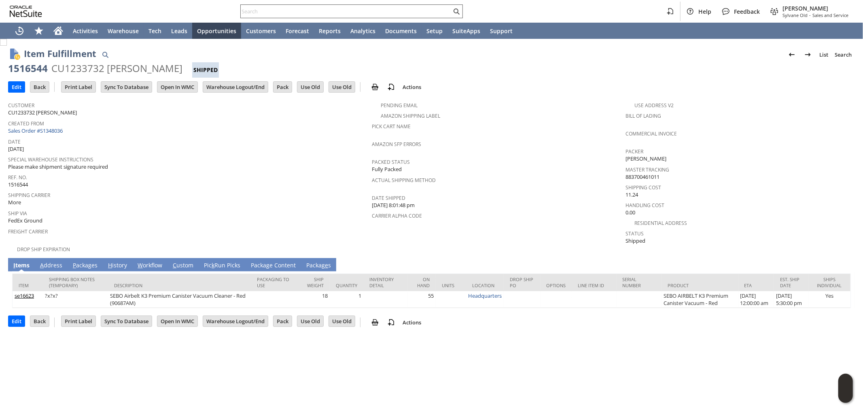
drag, startPoint x: 411, startPoint y: 6, endPoint x: 407, endPoint y: 13, distance: 8.5
click at [410, 6] on div at bounding box center [351, 11] width 223 height 14
click at [407, 13] on input "text" at bounding box center [346, 11] width 211 height 10
paste input "SY68A88DE4A31F5"
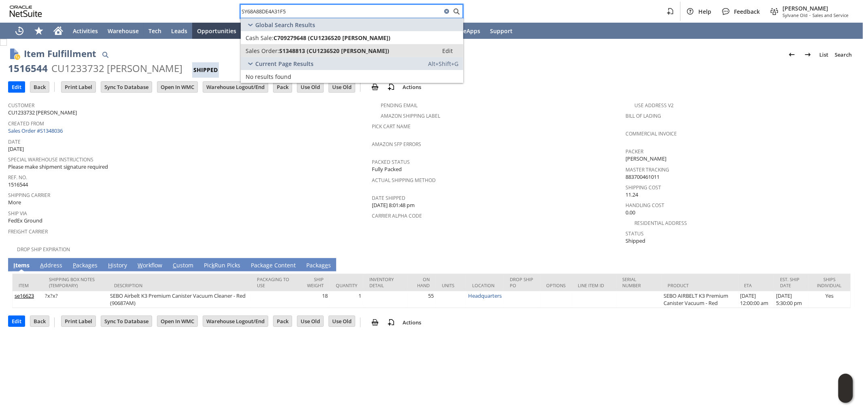
type input "SY68A88DE4A31F5"
click at [358, 47] on span "S1348813 (CU1236520 Frederick Hernandez)" at bounding box center [334, 51] width 110 height 8
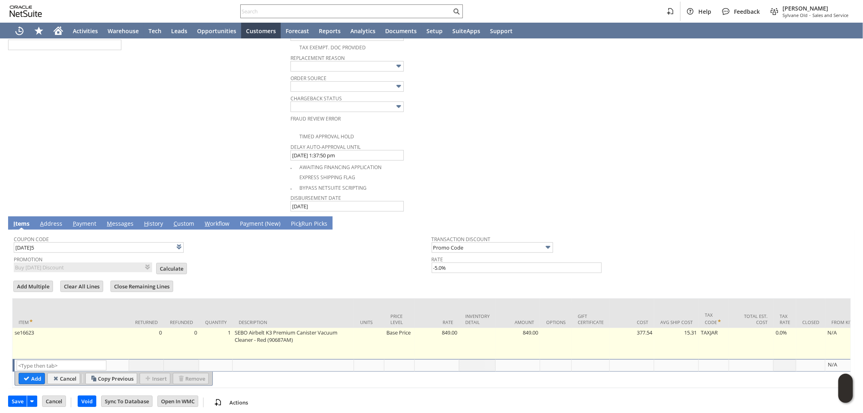
scroll to position [391, 0]
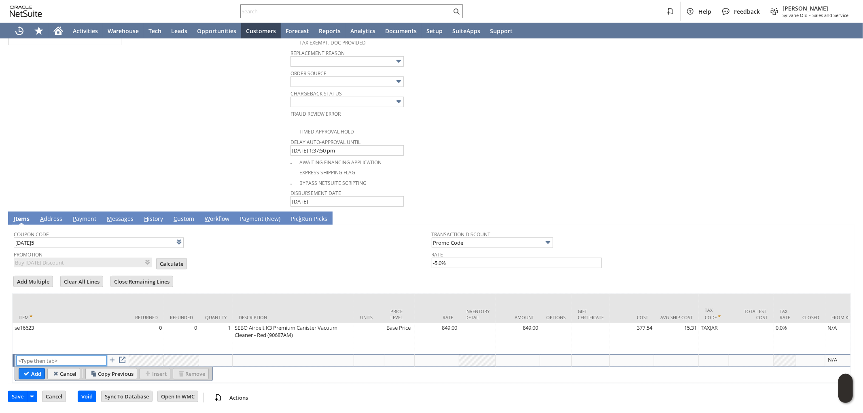
click at [67, 356] on input "text" at bounding box center [62, 361] width 90 height 10
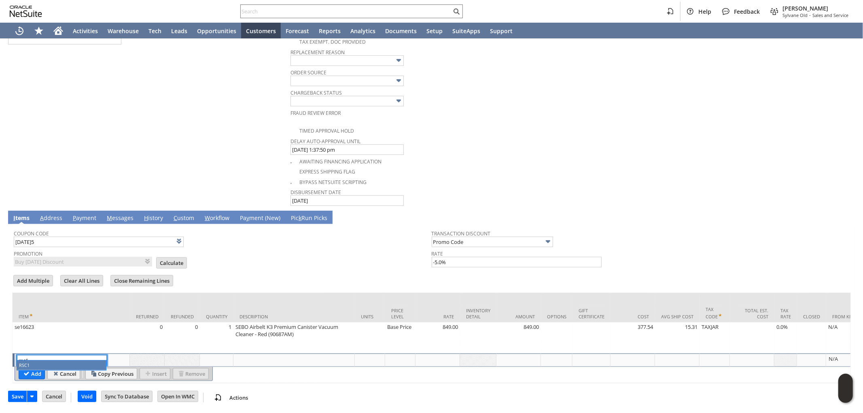
type input "RSC1"
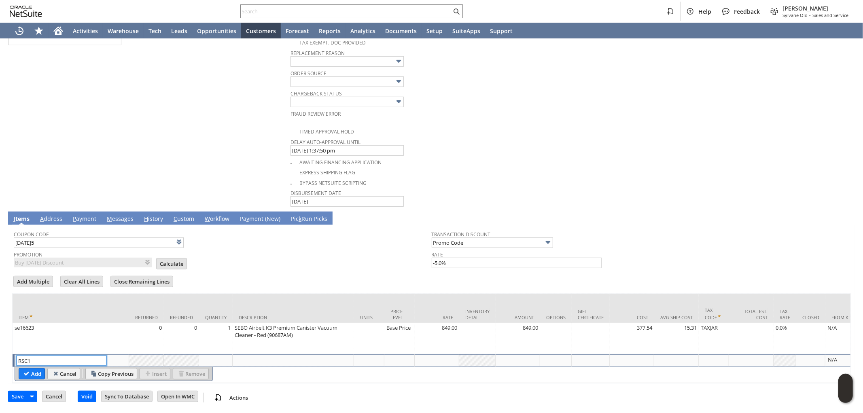
type input "Disco...rice"
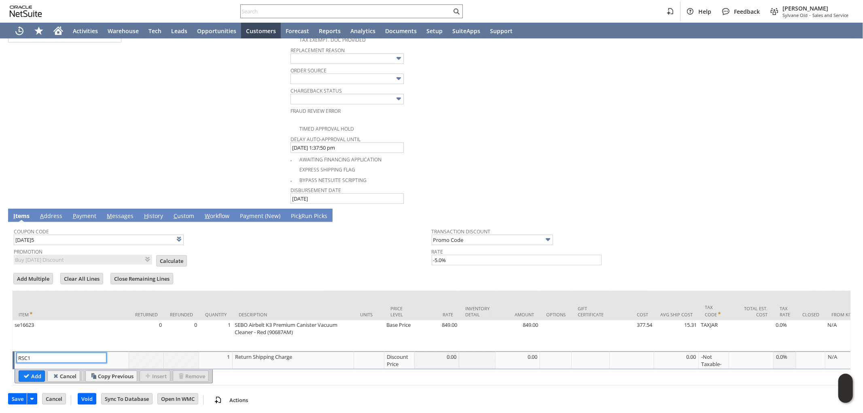
type input "RSC1"
click at [396, 359] on div "Discount Price" at bounding box center [399, 360] width 26 height 15
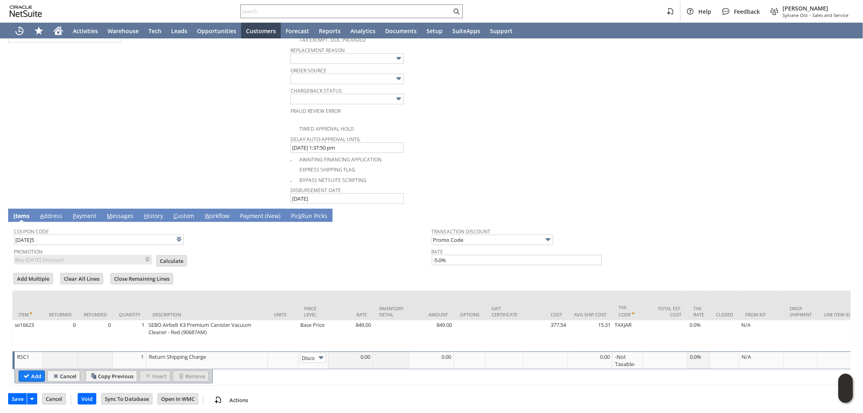
scroll to position [0, 13]
drag, startPoint x: 313, startPoint y: 349, endPoint x: 313, endPoint y: 354, distance: 4.5
click at [312, 353] on input "Disco...rice" at bounding box center [313, 358] width 26 height 10
type input "Custom"
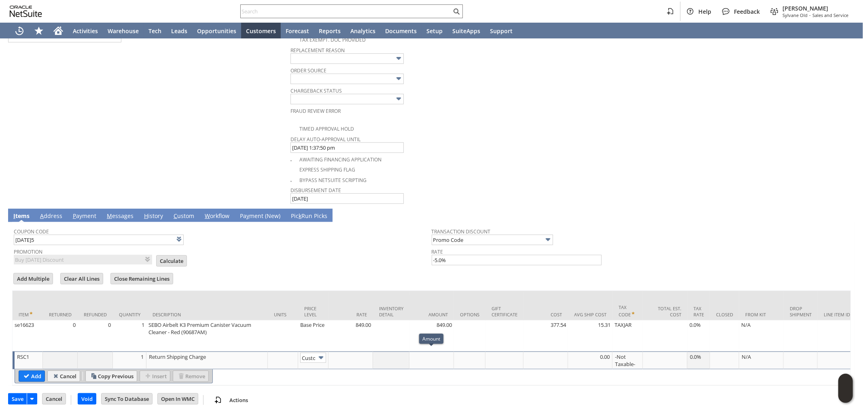
click at [433, 355] on div at bounding box center [431, 357] width 40 height 8
type input "-17.31"
click at [33, 372] on input "Add" at bounding box center [31, 376] width 25 height 11
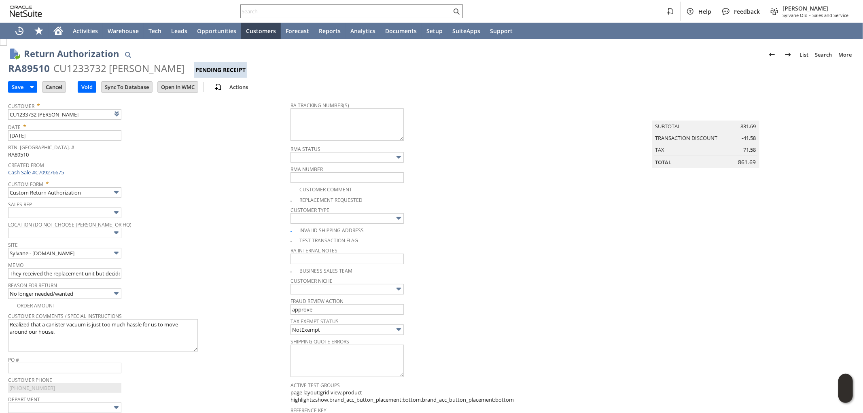
drag, startPoint x: 189, startPoint y: 66, endPoint x: 8, endPoint y: 69, distance: 180.5
click at [8, 69] on div "RA89510 CU1233732 Olutoyin Demuren Pending Receipt" at bounding box center [431, 70] width 847 height 16
click at [354, 127] on textarea at bounding box center [346, 124] width 113 height 32
paste textarea "791924883450"
type textarea "791924883450 - email"
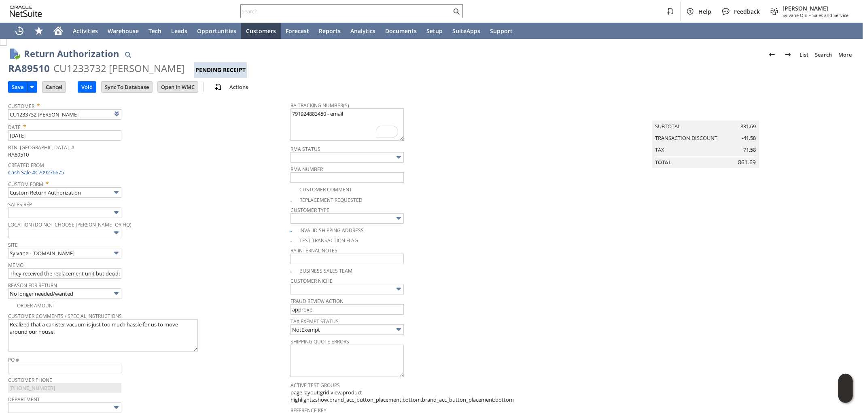
drag, startPoint x: 8, startPoint y: 67, endPoint x: 191, endPoint y: 69, distance: 182.5
click at [191, 69] on div "RA89510 CU1233732 Olutoyin Demuren Pending Receipt" at bounding box center [431, 70] width 847 height 16
copy div "RA89510 CU1233732 Olutoyin Demuren"
click at [19, 85] on input "Save" at bounding box center [17, 87] width 18 height 11
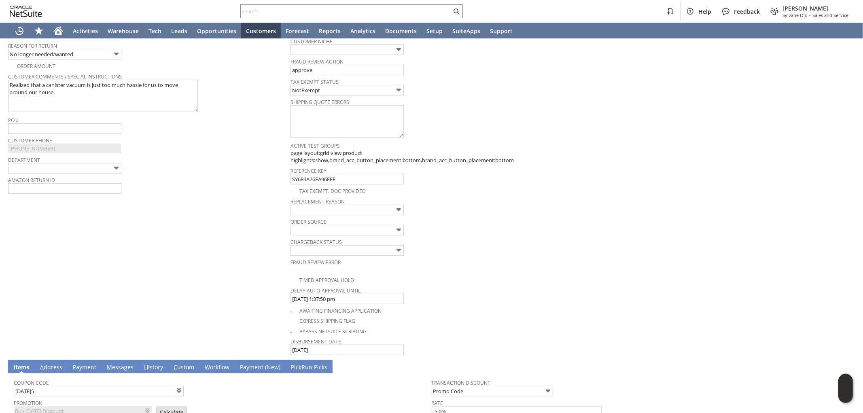
scroll to position [314, 0]
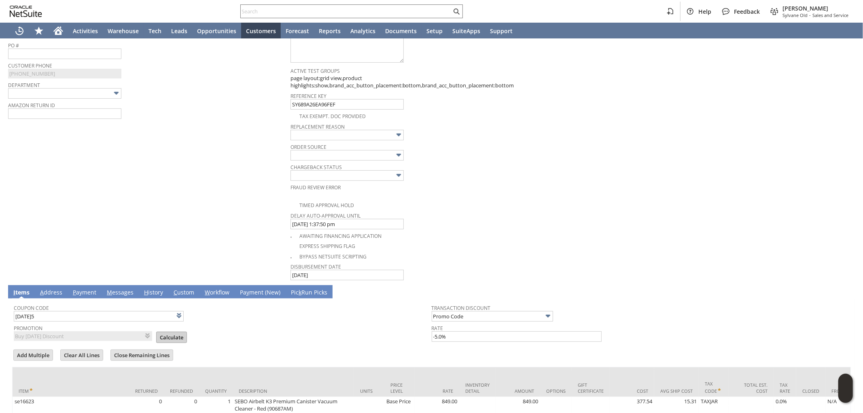
click at [163, 332] on input "Calculate" at bounding box center [172, 337] width 30 height 11
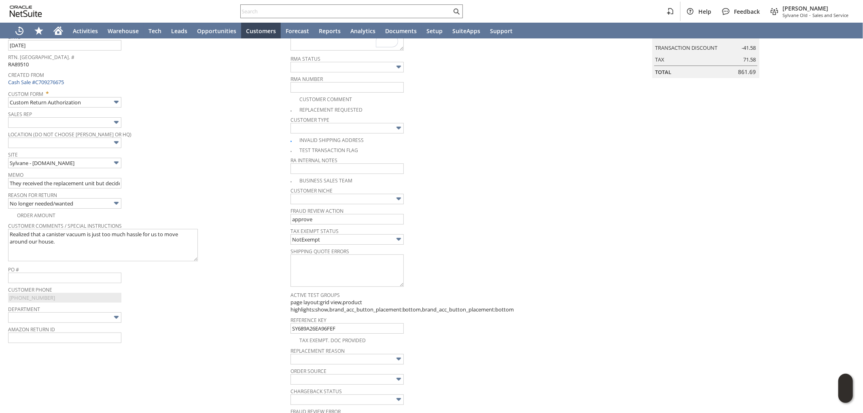
scroll to position [0, 0]
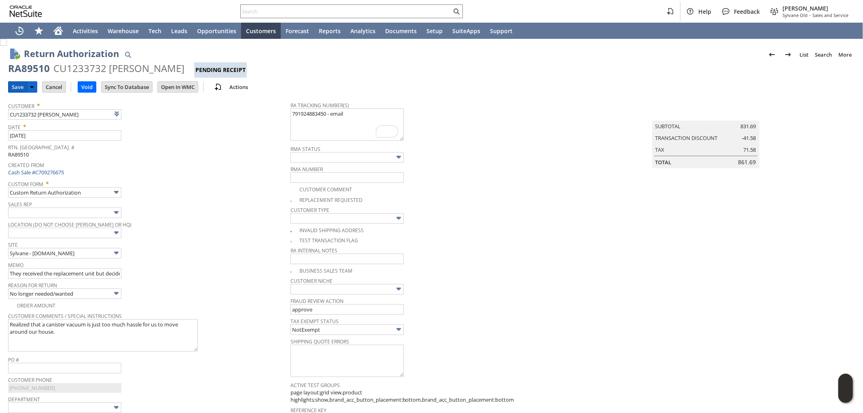
click at [9, 84] on input "Save" at bounding box center [17, 87] width 18 height 11
copy div "RA89510 CU1233732 Olutoyin Demuren"
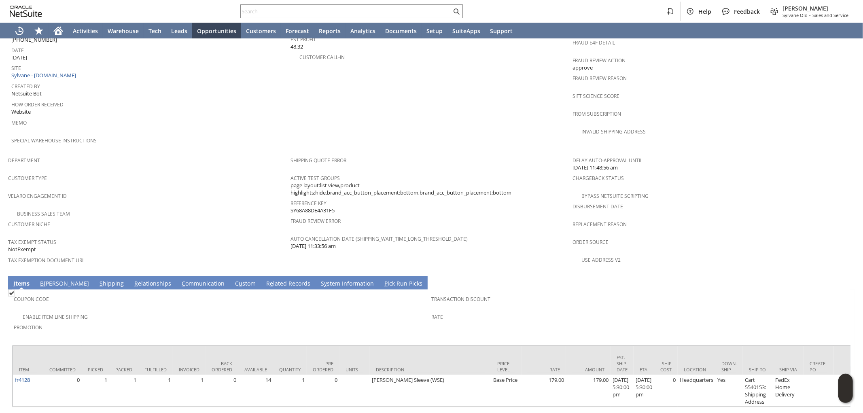
scroll to position [404, 0]
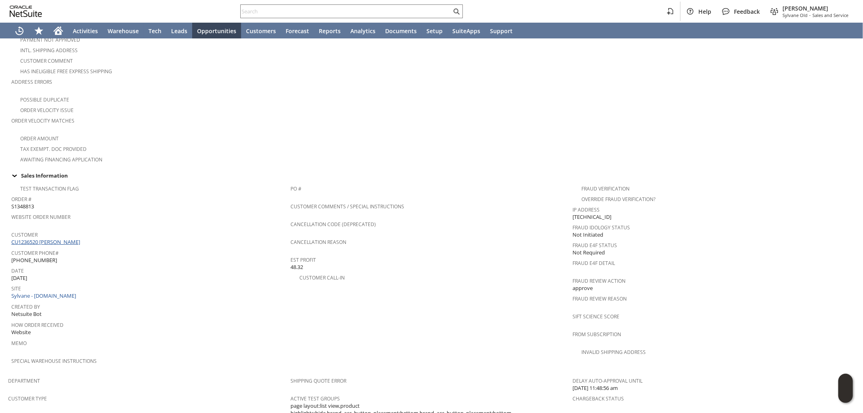
click at [63, 238] on link "CU1236520 [PERSON_NAME]" at bounding box center [46, 241] width 71 height 7
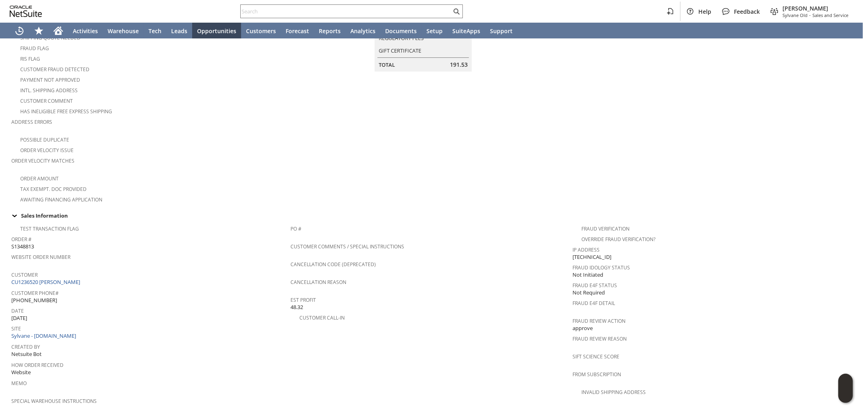
scroll to position [0, 0]
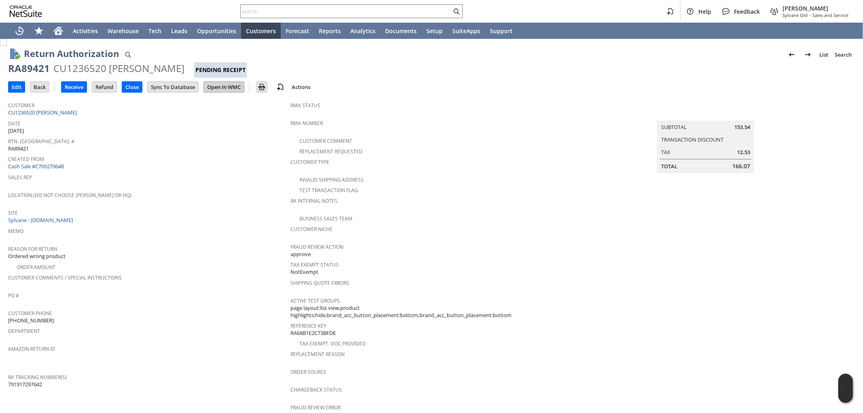
click at [231, 88] on input "Open In WMC" at bounding box center [224, 87] width 40 height 11
drag, startPoint x: 201, startPoint y: 69, endPoint x: 11, endPoint y: 64, distance: 190.2
click at [11, 64] on div "RA89421 CU1236520 [PERSON_NAME] Pending Receipt" at bounding box center [431, 70] width 847 height 16
copy div "RA89421 CU1236520 [PERSON_NAME]"
